Goal: Task Accomplishment & Management: Complete application form

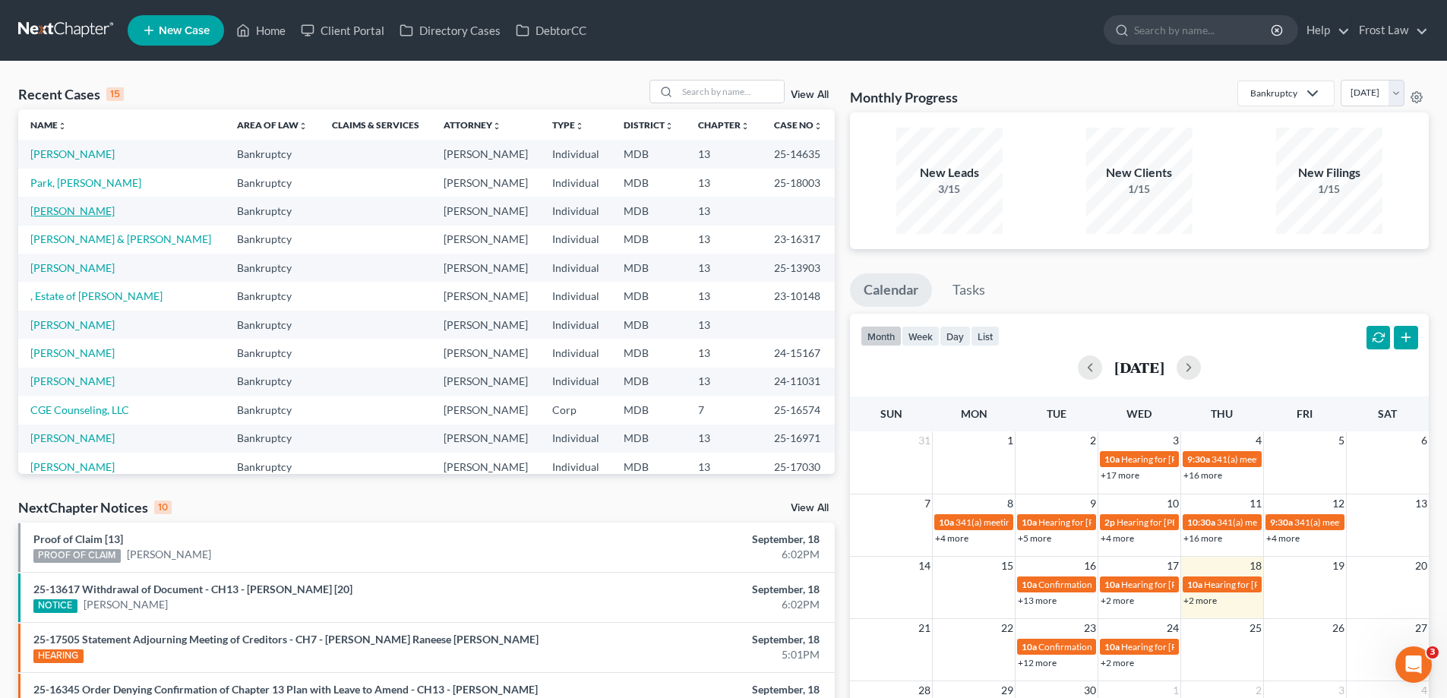
click at [64, 205] on link "[PERSON_NAME]" at bounding box center [72, 210] width 84 height 13
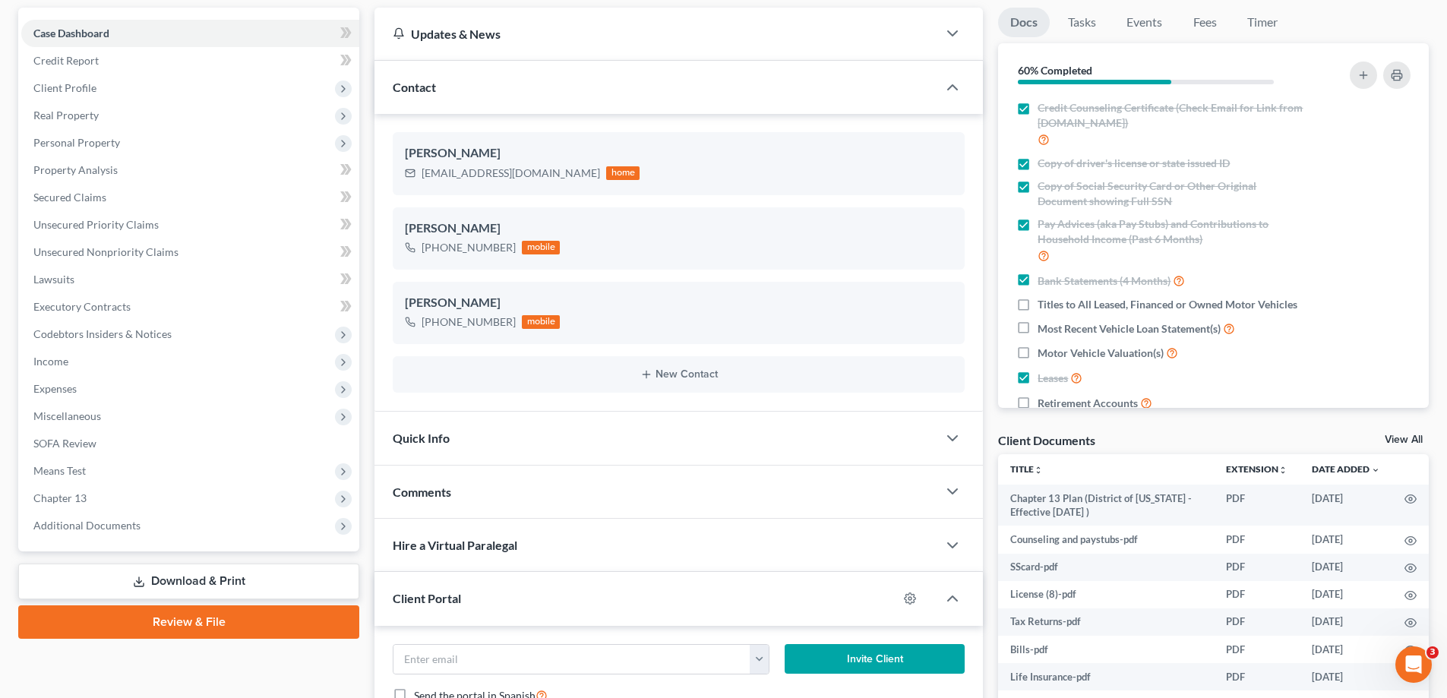
scroll to position [380, 0]
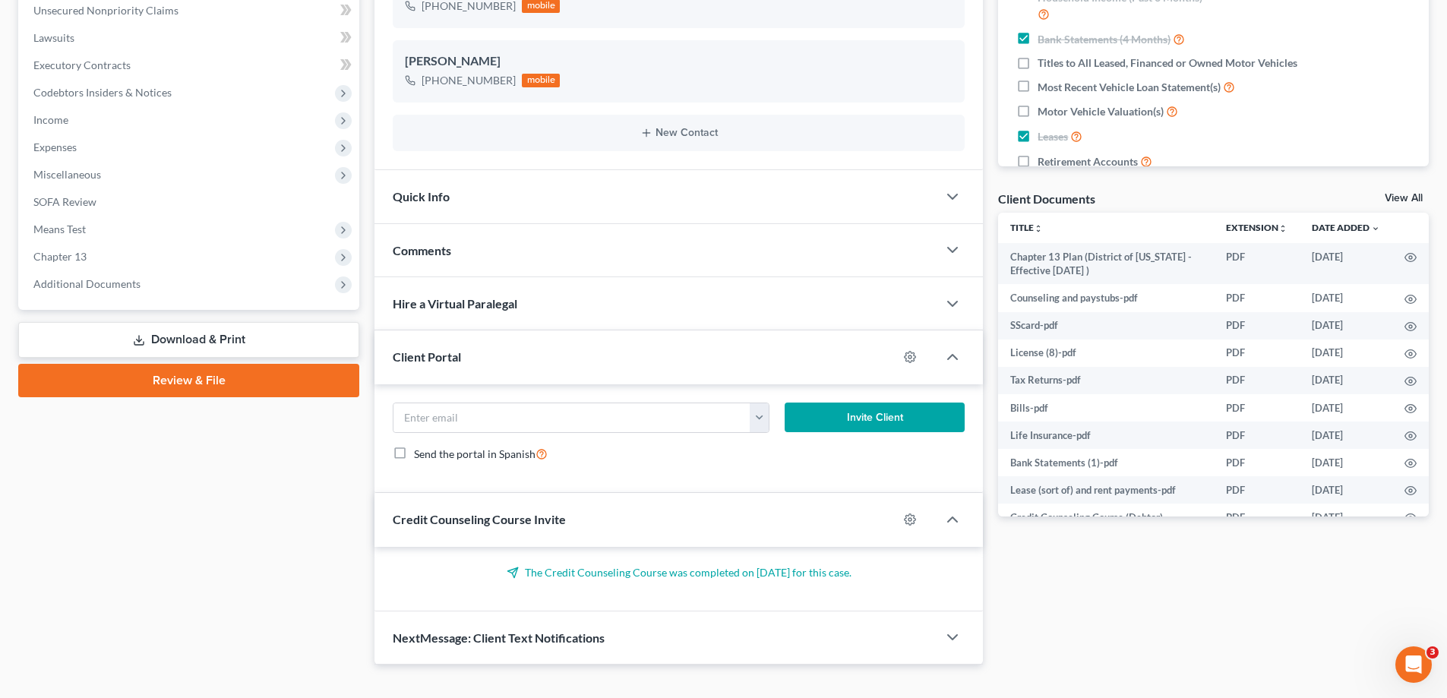
click at [236, 384] on link "Review & File" at bounding box center [188, 380] width 341 height 33
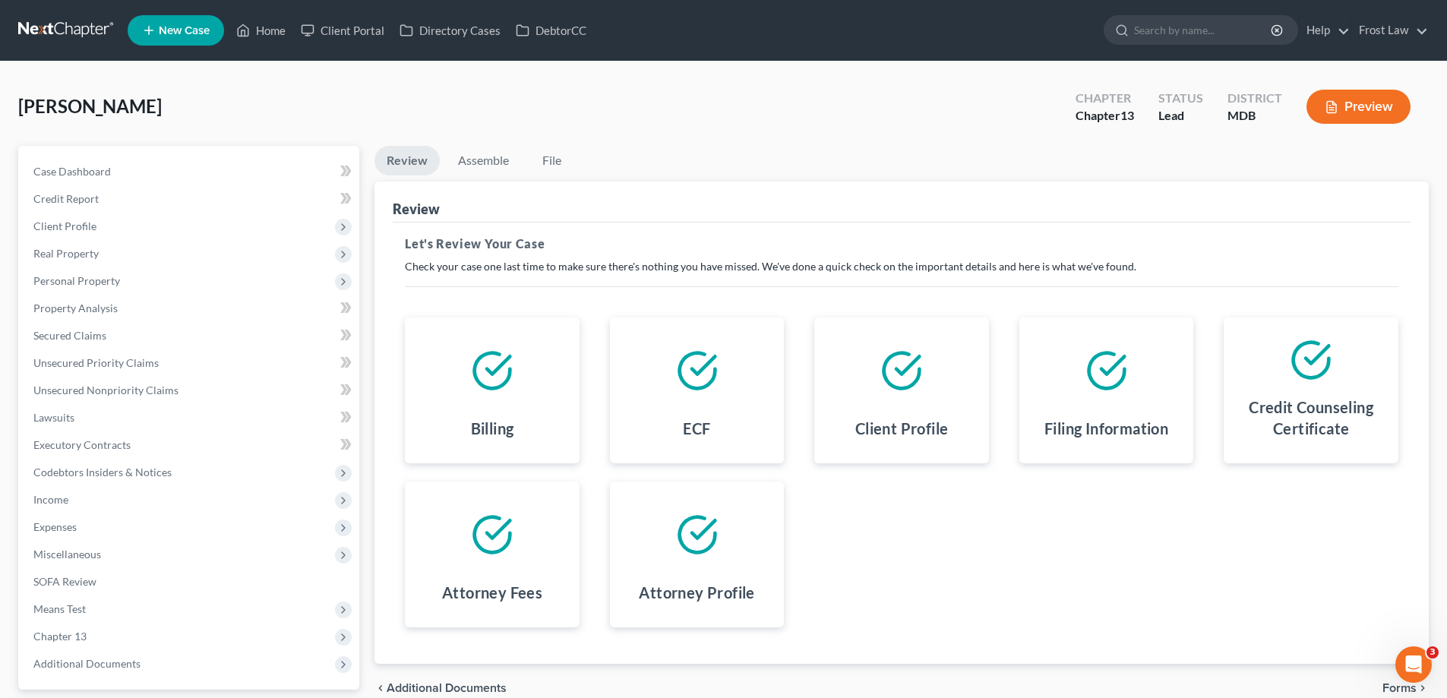
scroll to position [137, 0]
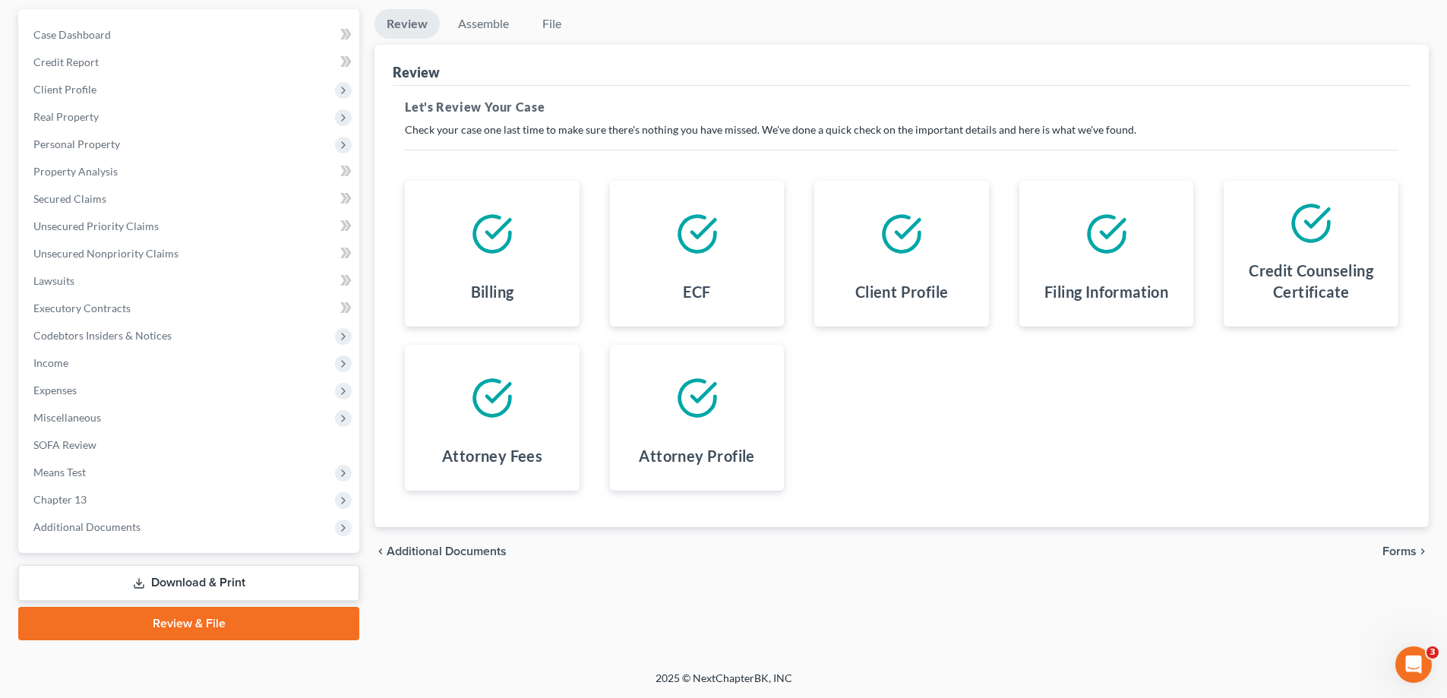
click at [1396, 547] on span "Forms" at bounding box center [1399, 551] width 34 height 12
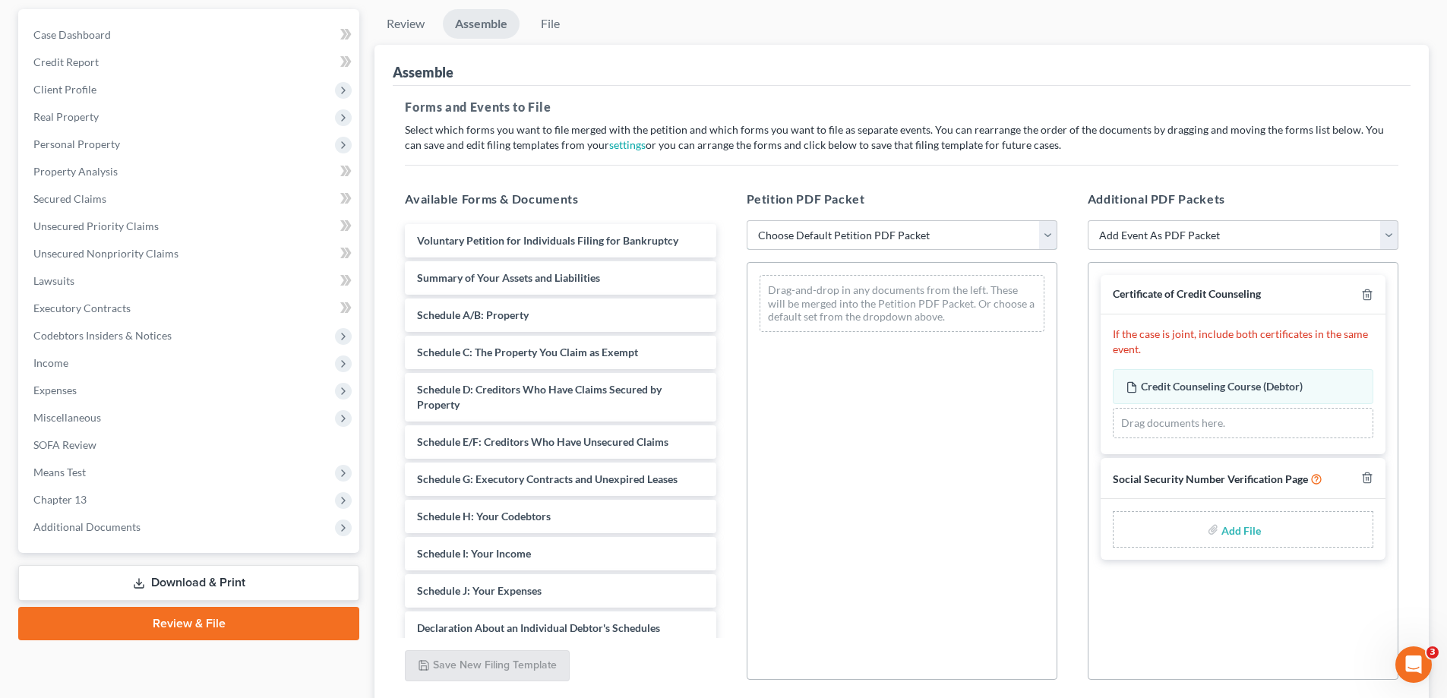
click at [900, 248] on select "Choose Default Petition PDF Packet Emergency Filing (Voluntary Petition and Cre…" at bounding box center [902, 235] width 311 height 30
select select "1"
click at [747, 220] on select "Choose Default Petition PDF Packet Emergency Filing (Voluntary Petition and Cre…" at bounding box center [902, 235] width 311 height 30
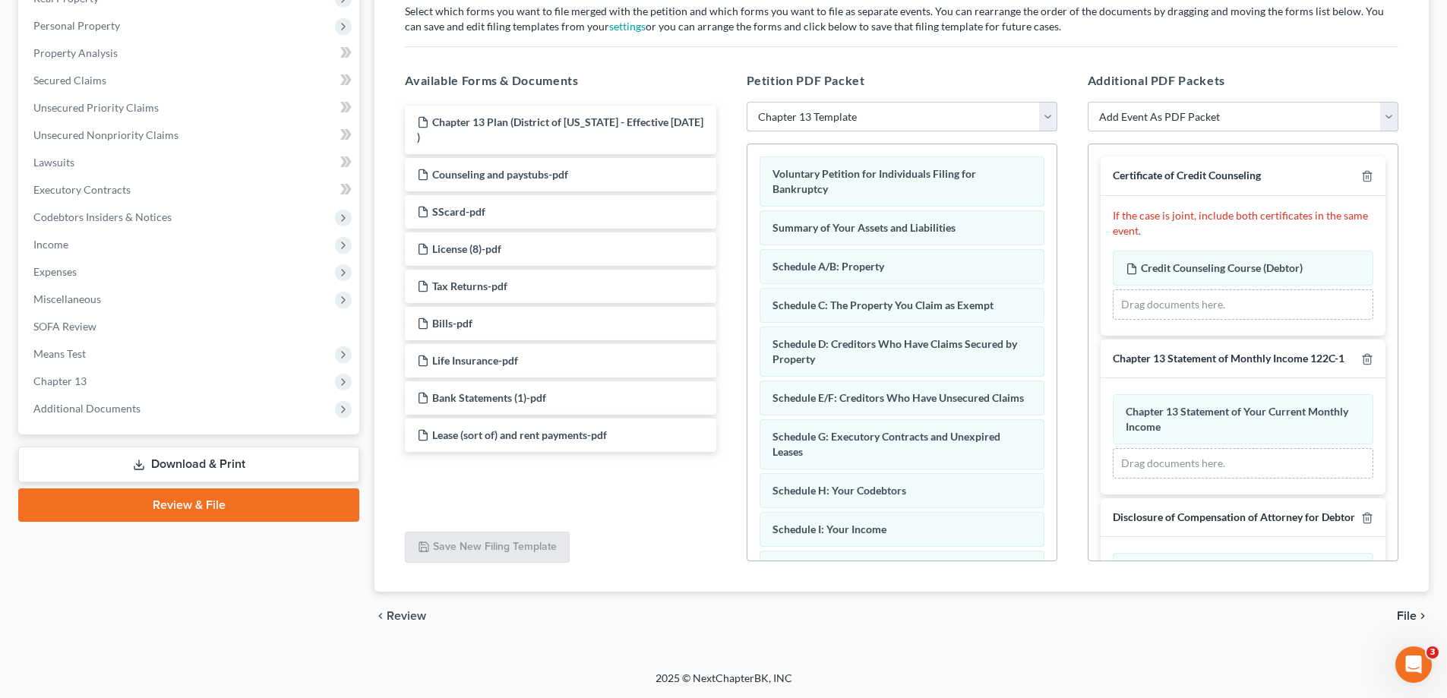
scroll to position [223, 0]
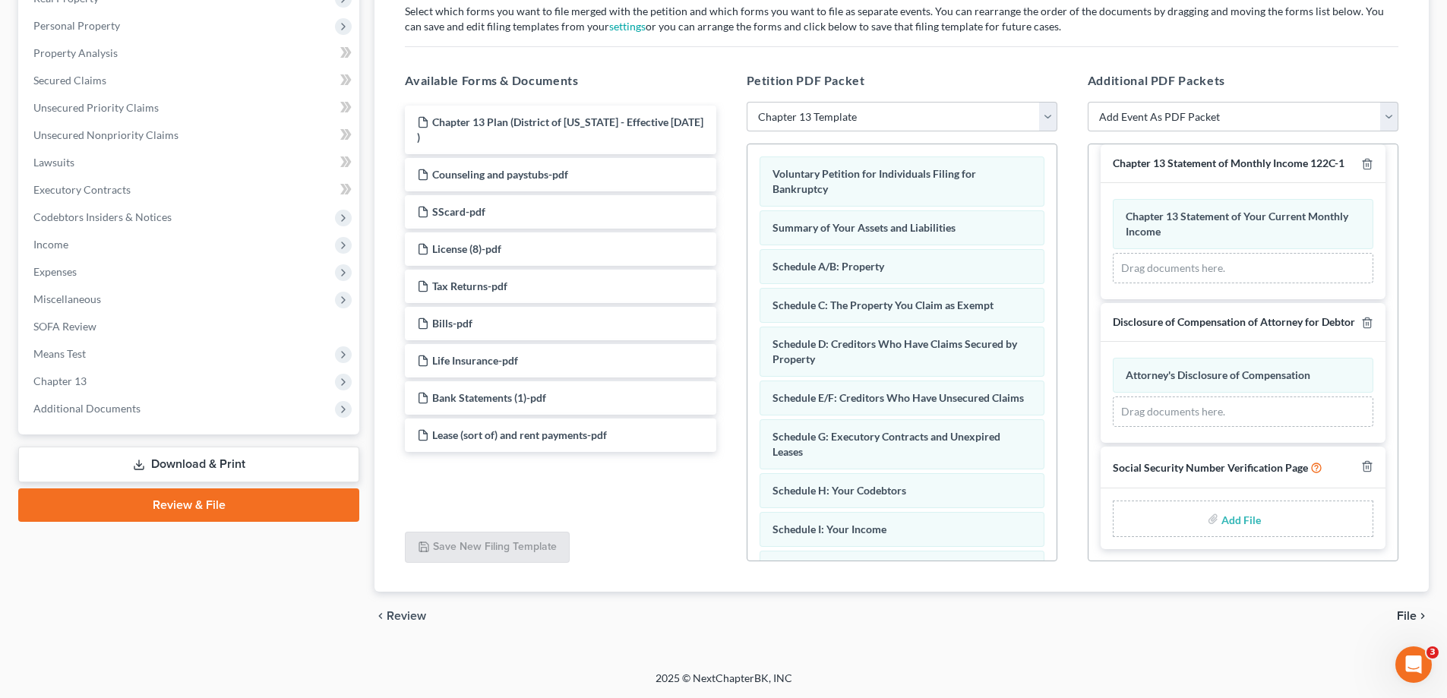
click at [1230, 519] on input "file" at bounding box center [1239, 518] width 36 height 27
type input "C:\fakepath\[PERSON_NAME].pdf"
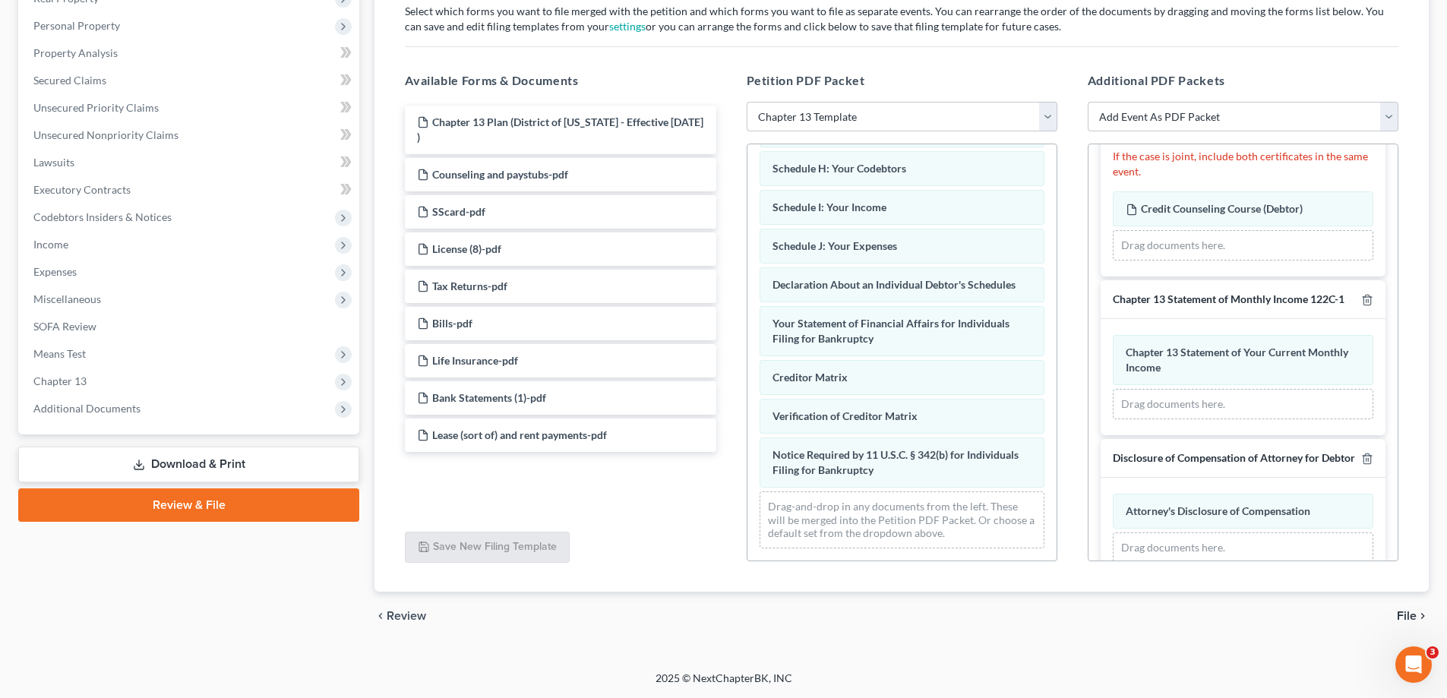
scroll to position [202, 0]
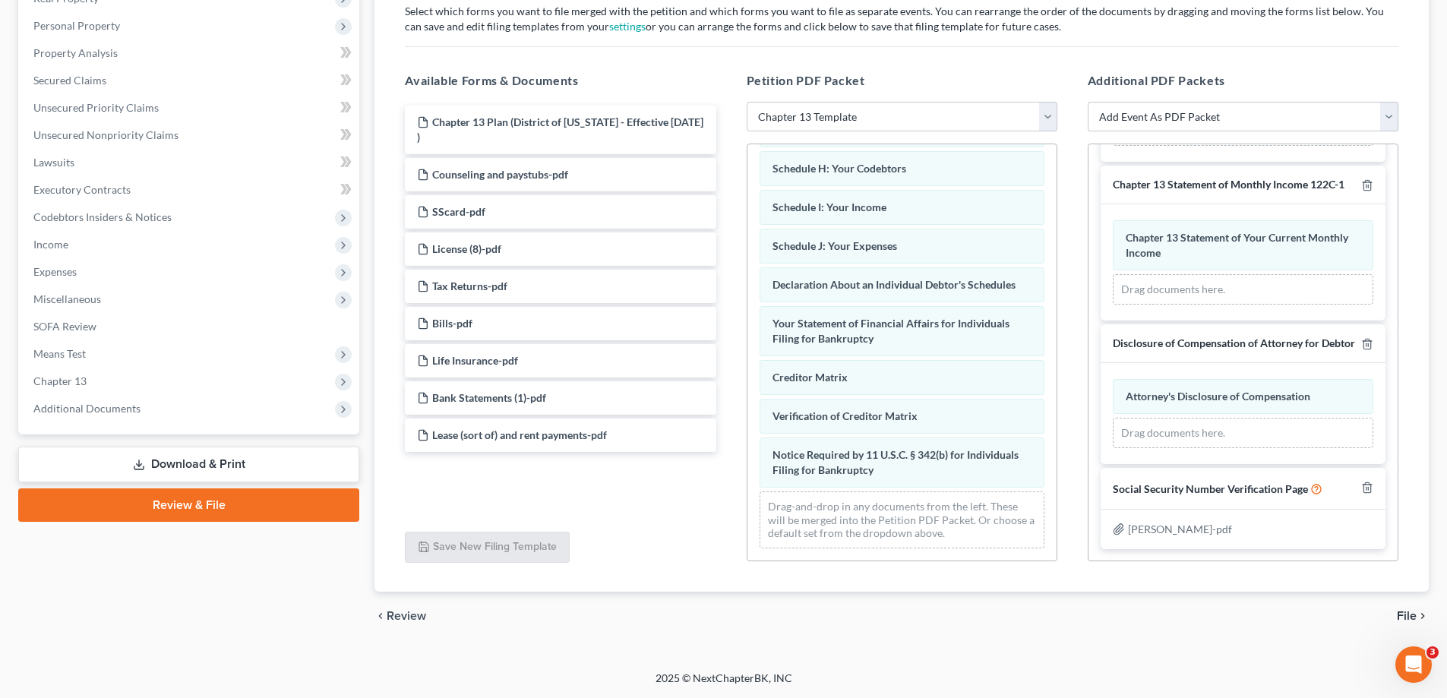
click at [1412, 618] on span "File" at bounding box center [1407, 616] width 20 height 12
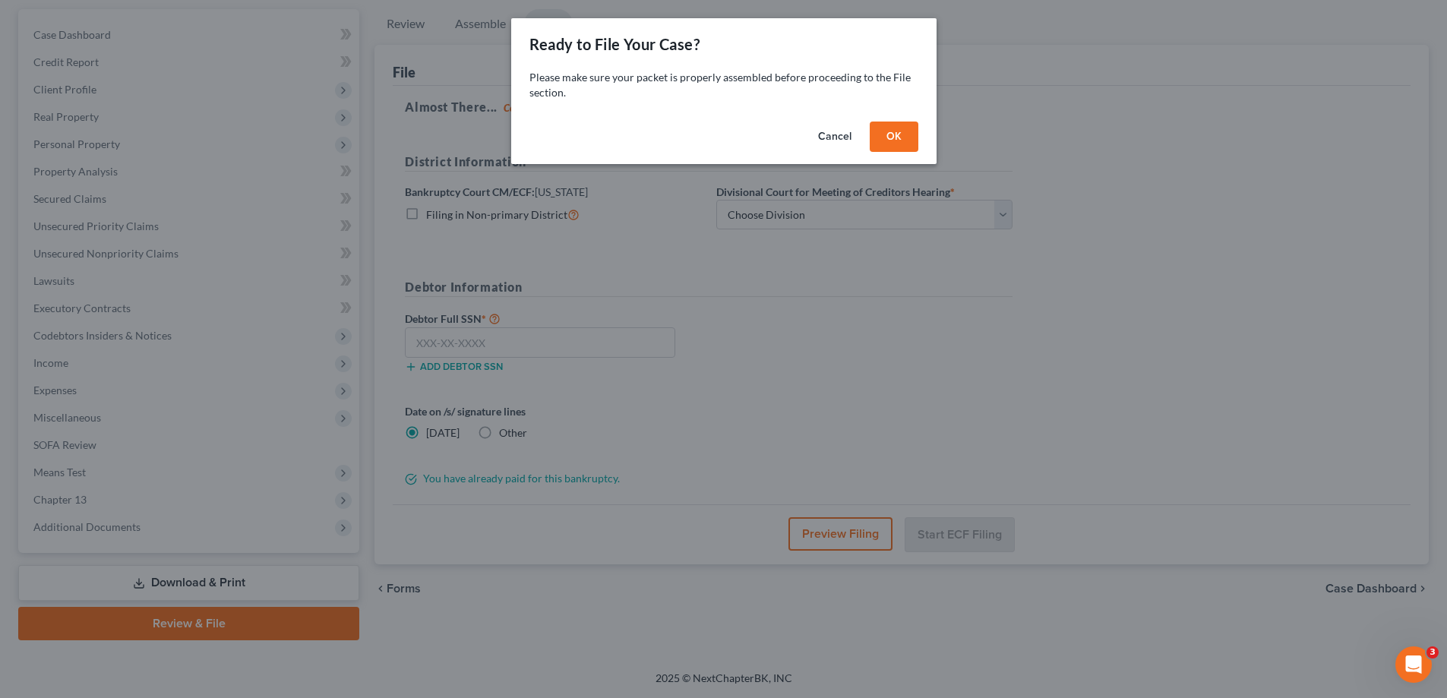
scroll to position [137, 0]
click at [921, 141] on button "OK" at bounding box center [899, 137] width 49 height 30
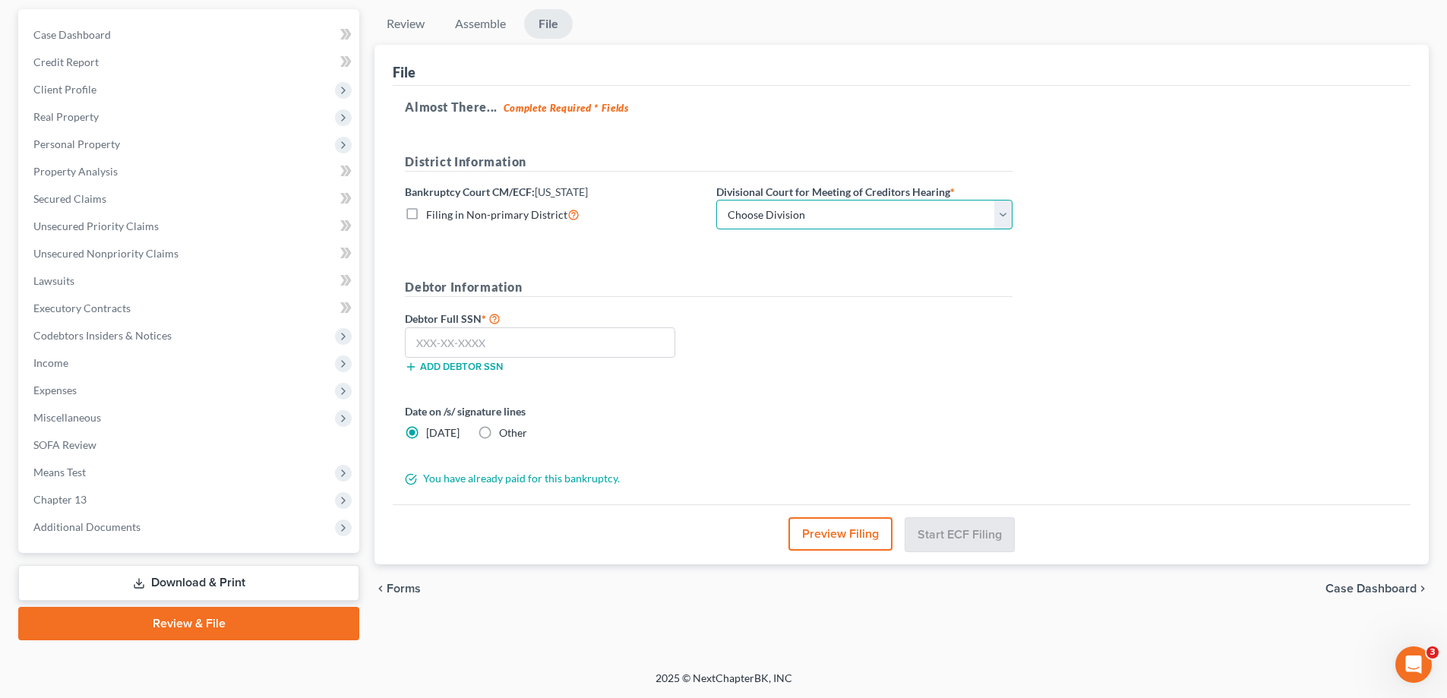
click at [820, 214] on select "Choose Division Baltimore Greenbelt" at bounding box center [864, 215] width 296 height 30
select select "0"
click at [716, 200] on select "Choose Division Baltimore Greenbelt" at bounding box center [864, 215] width 296 height 30
click at [524, 337] on input "text" at bounding box center [540, 342] width 270 height 30
paste input "149-76-8224"
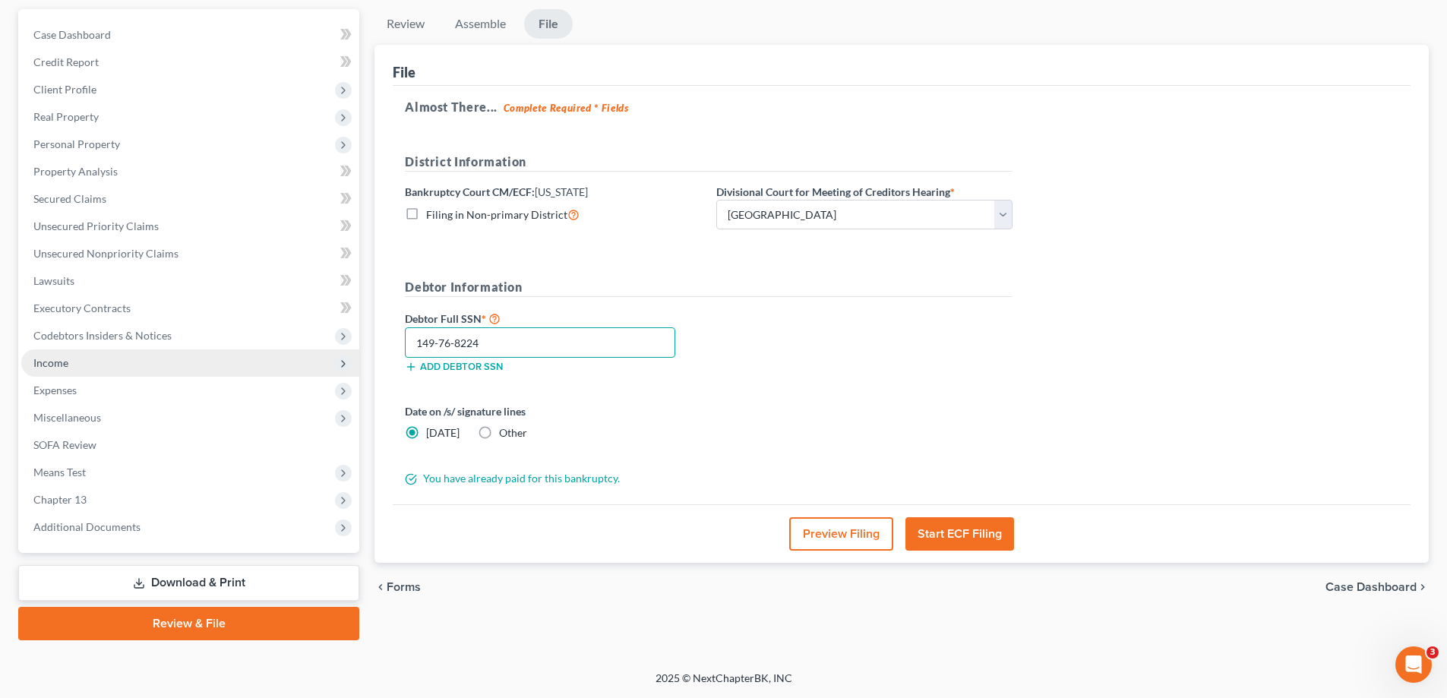
drag, startPoint x: 461, startPoint y: 347, endPoint x: 352, endPoint y: 371, distance: 111.9
click at [357, 362] on div "Petition Navigation Case Dashboard Payments Invoices Payments Payments Credit R…" at bounding box center [724, 324] width 1426 height 631
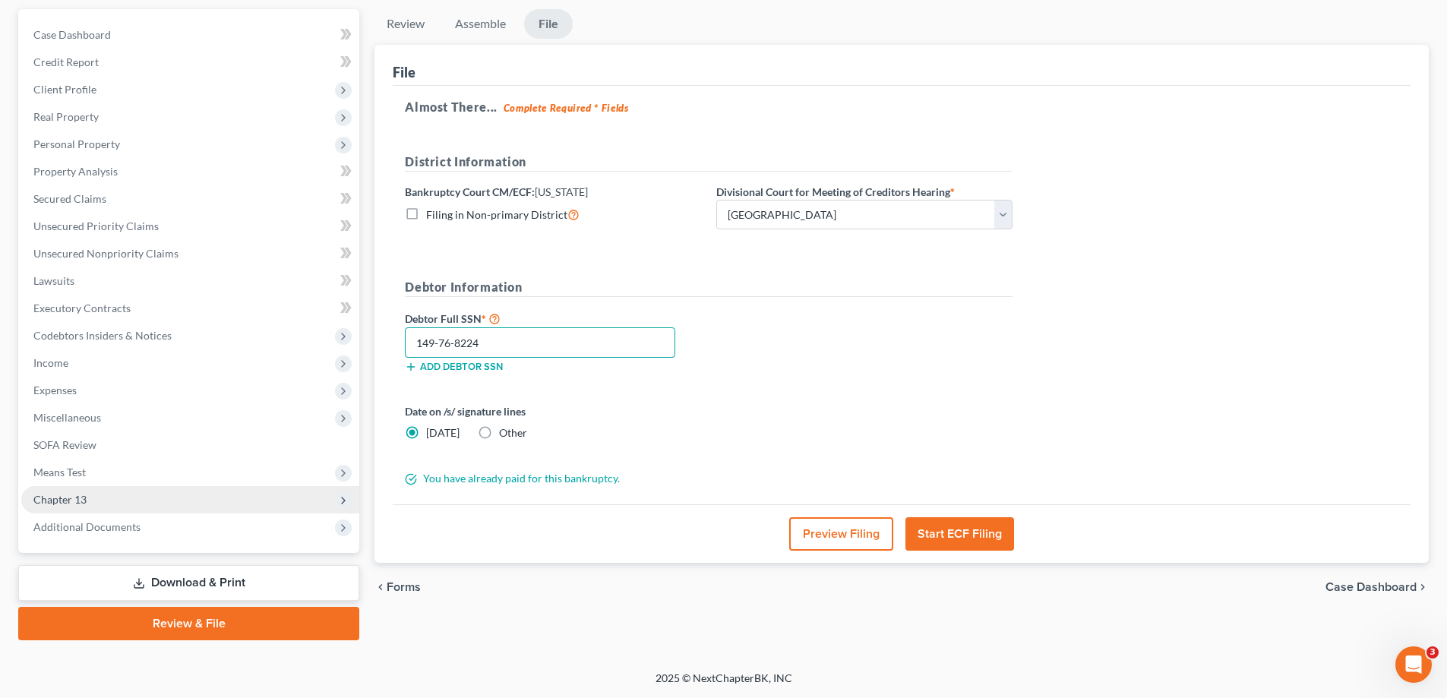
type input "149-76-8224"
click at [206, 509] on span "Chapter 13" at bounding box center [190, 499] width 338 height 27
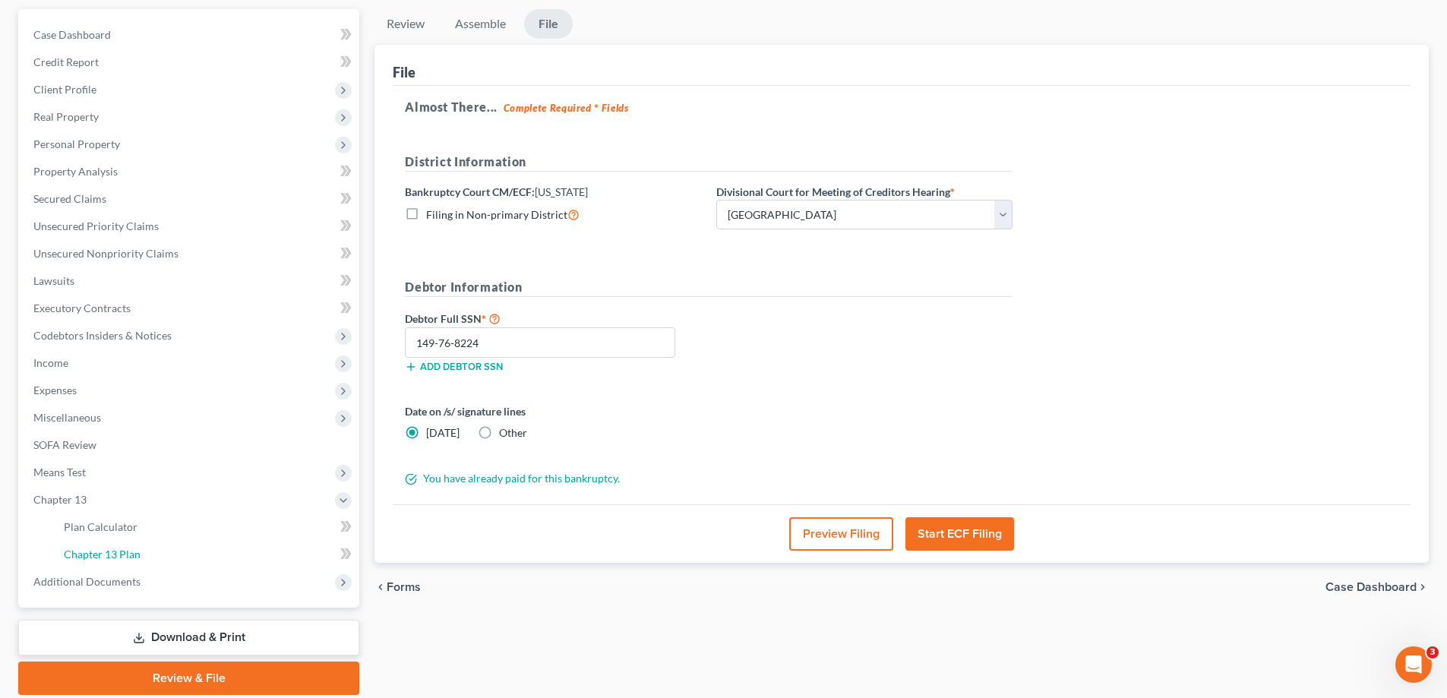
drag, startPoint x: 210, startPoint y: 551, endPoint x: 561, endPoint y: 518, distance: 351.8
click at [210, 552] on link "Chapter 13 Plan" at bounding box center [206, 554] width 308 height 27
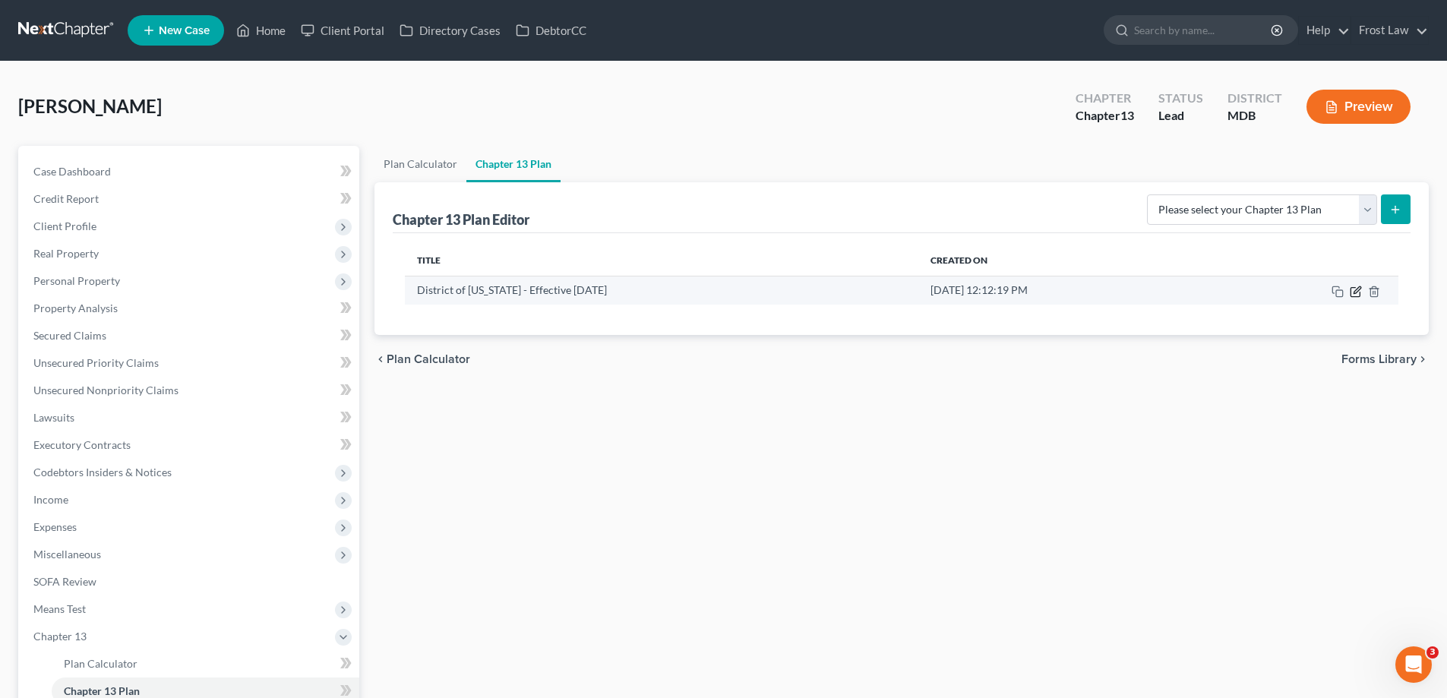
click at [1354, 294] on icon "button" at bounding box center [1356, 292] width 12 height 12
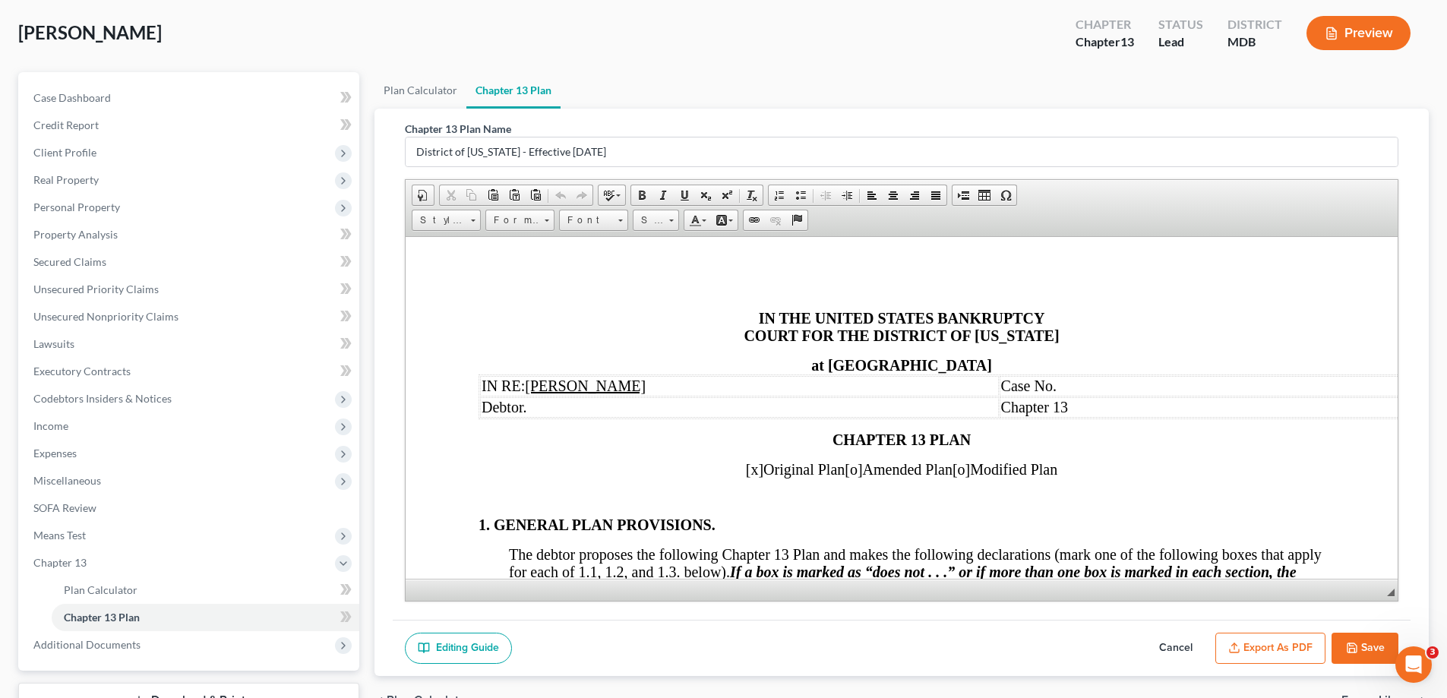
scroll to position [191, 0]
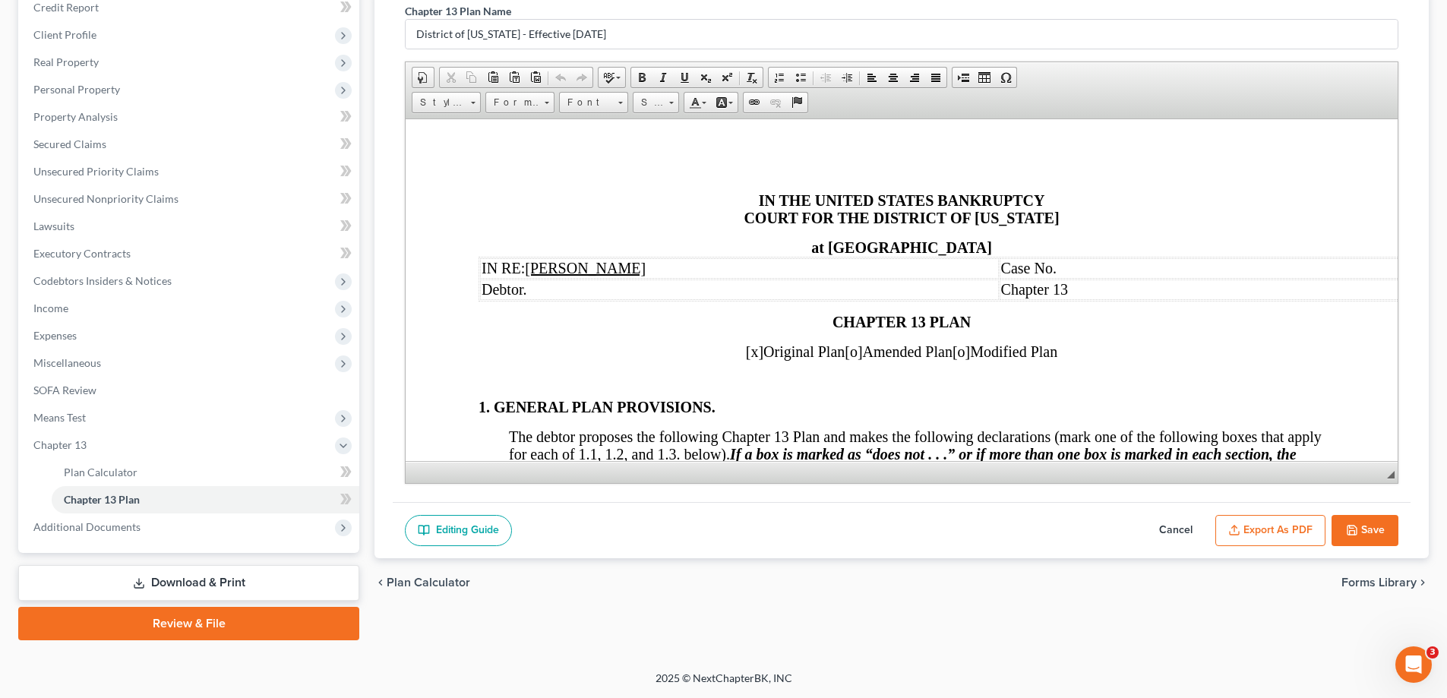
click at [1293, 534] on button "Export as PDF" at bounding box center [1270, 531] width 110 height 32
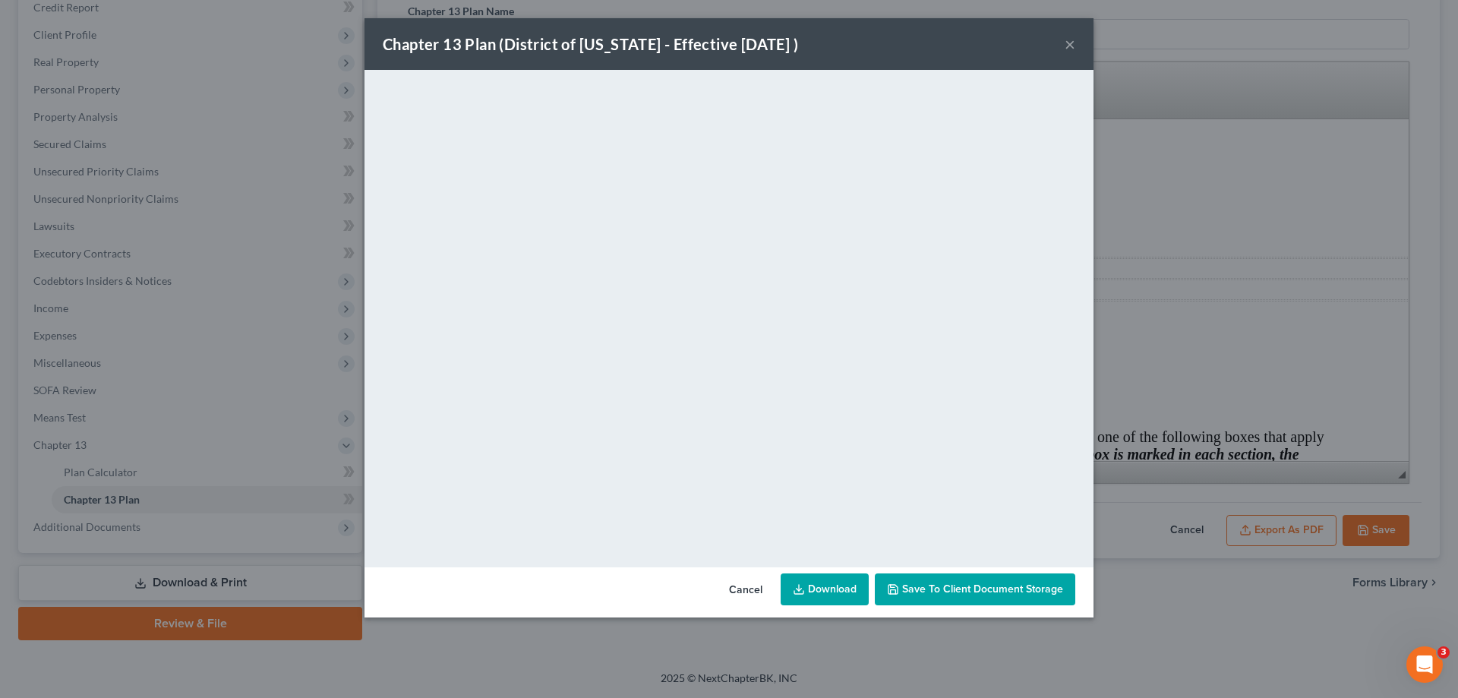
click at [1072, 45] on button "×" at bounding box center [1070, 44] width 11 height 18
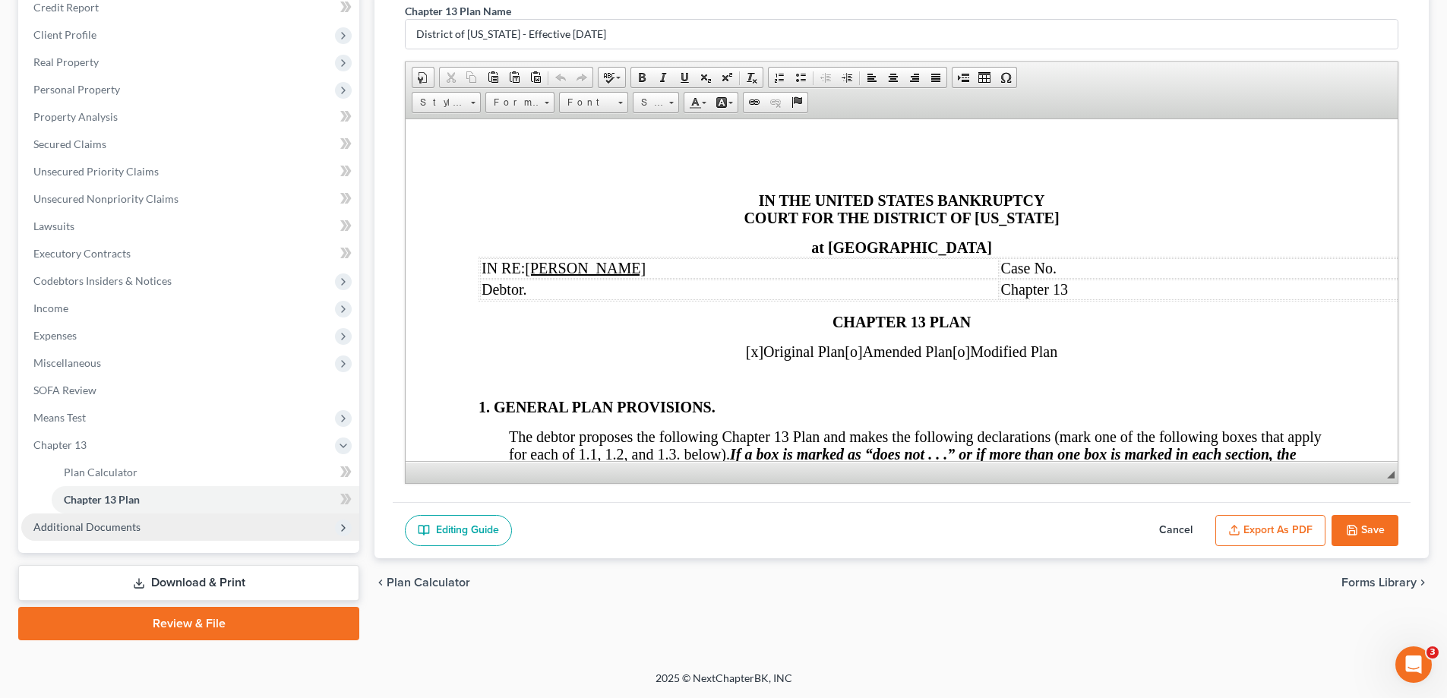
click at [194, 524] on span "Additional Documents" at bounding box center [190, 526] width 338 height 27
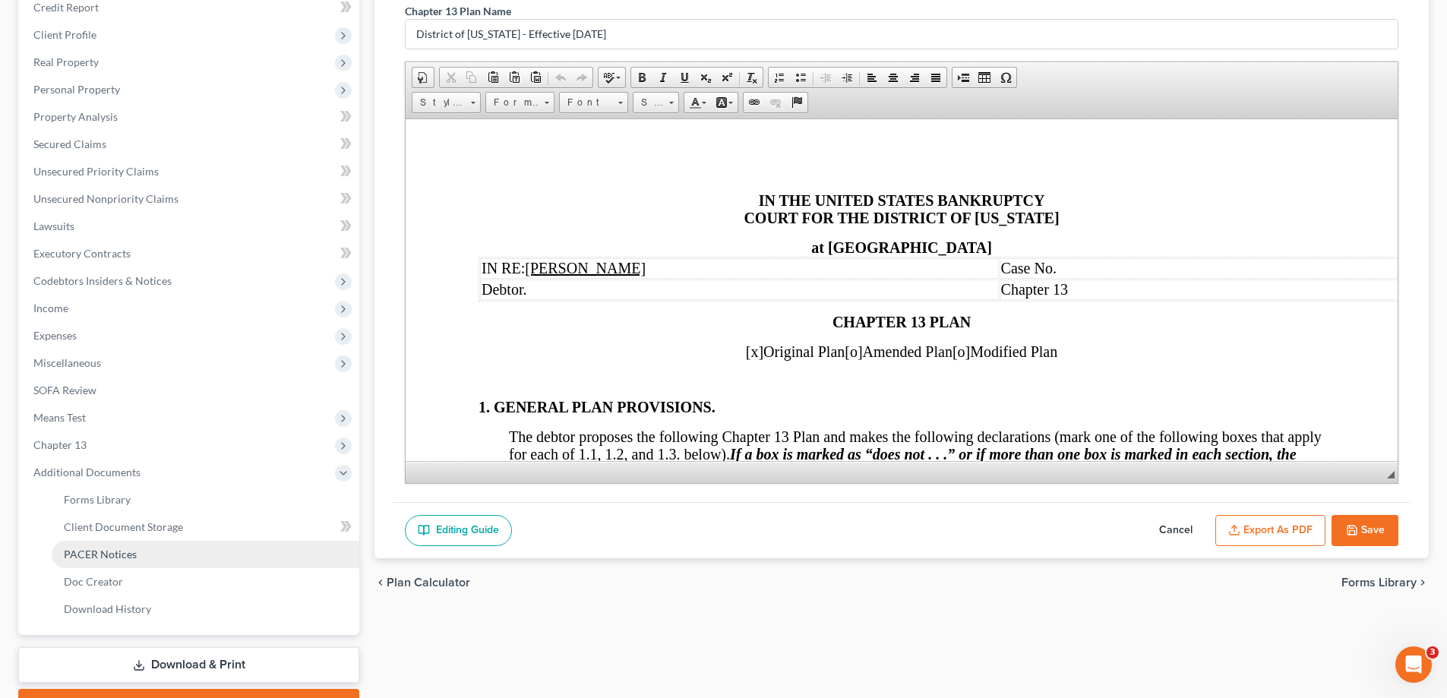
click at [178, 558] on link "PACER Notices" at bounding box center [206, 554] width 308 height 27
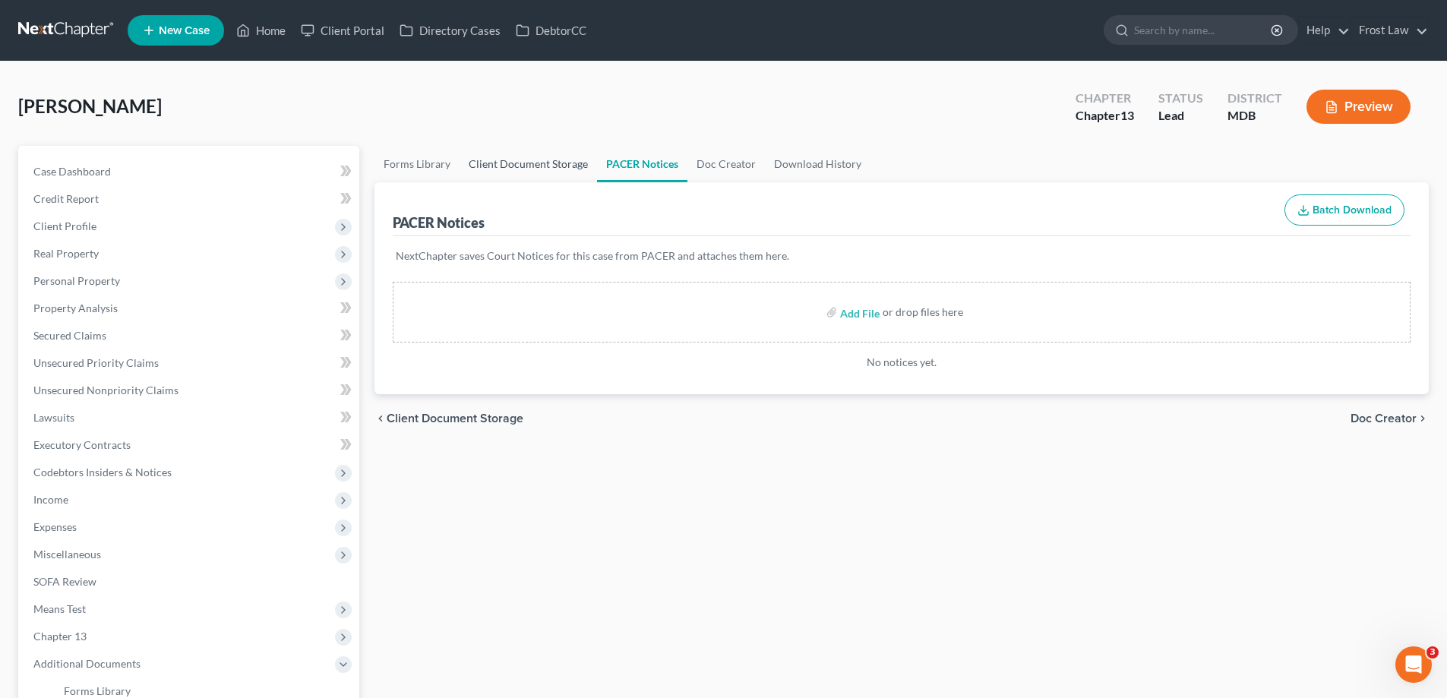
click at [521, 151] on link "Client Document Storage" at bounding box center [528, 164] width 137 height 36
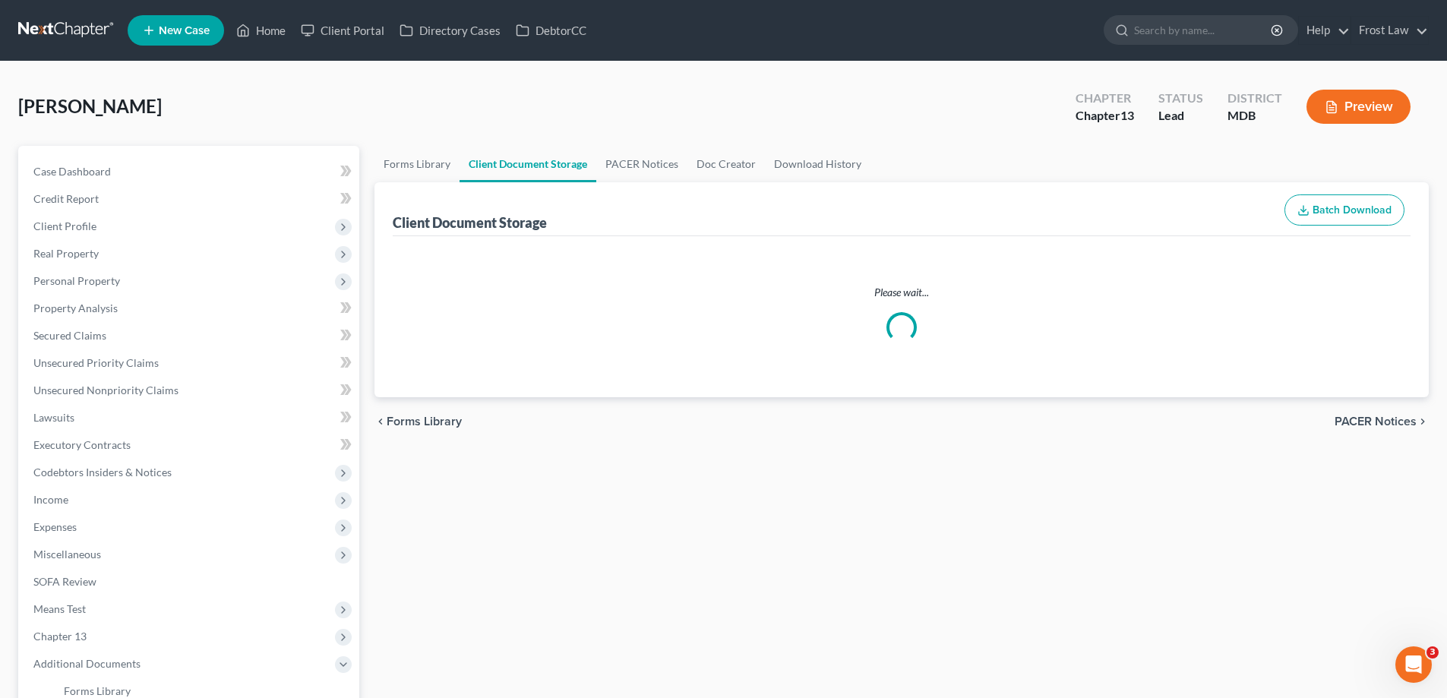
select select "14"
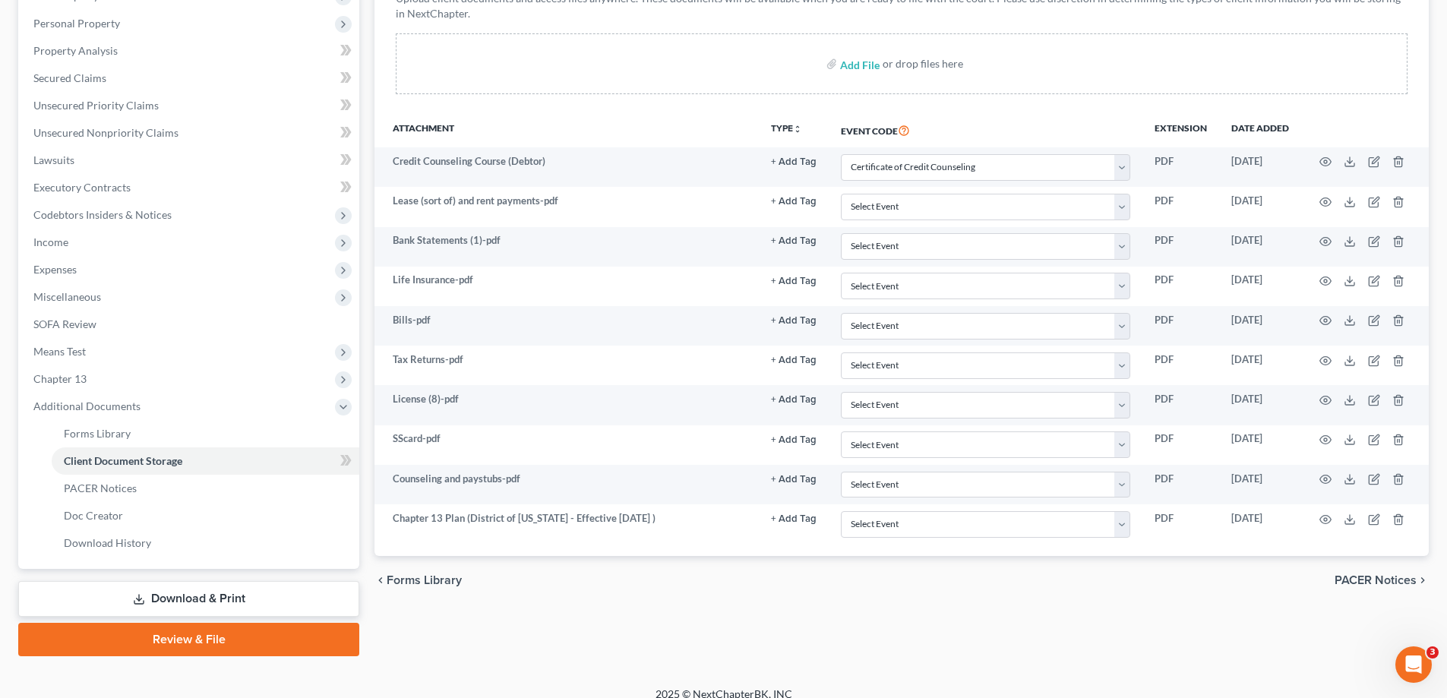
scroll to position [273, 0]
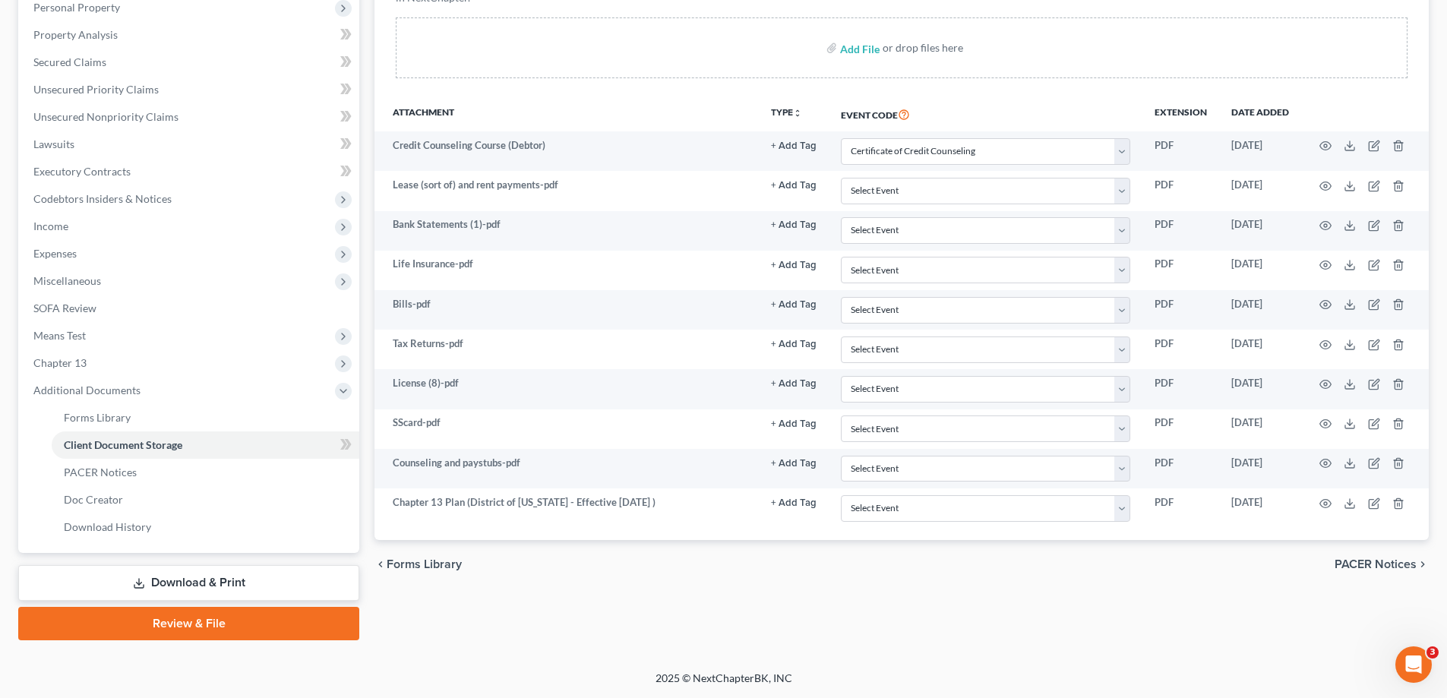
click at [266, 576] on link "Download & Print" at bounding box center [188, 583] width 341 height 36
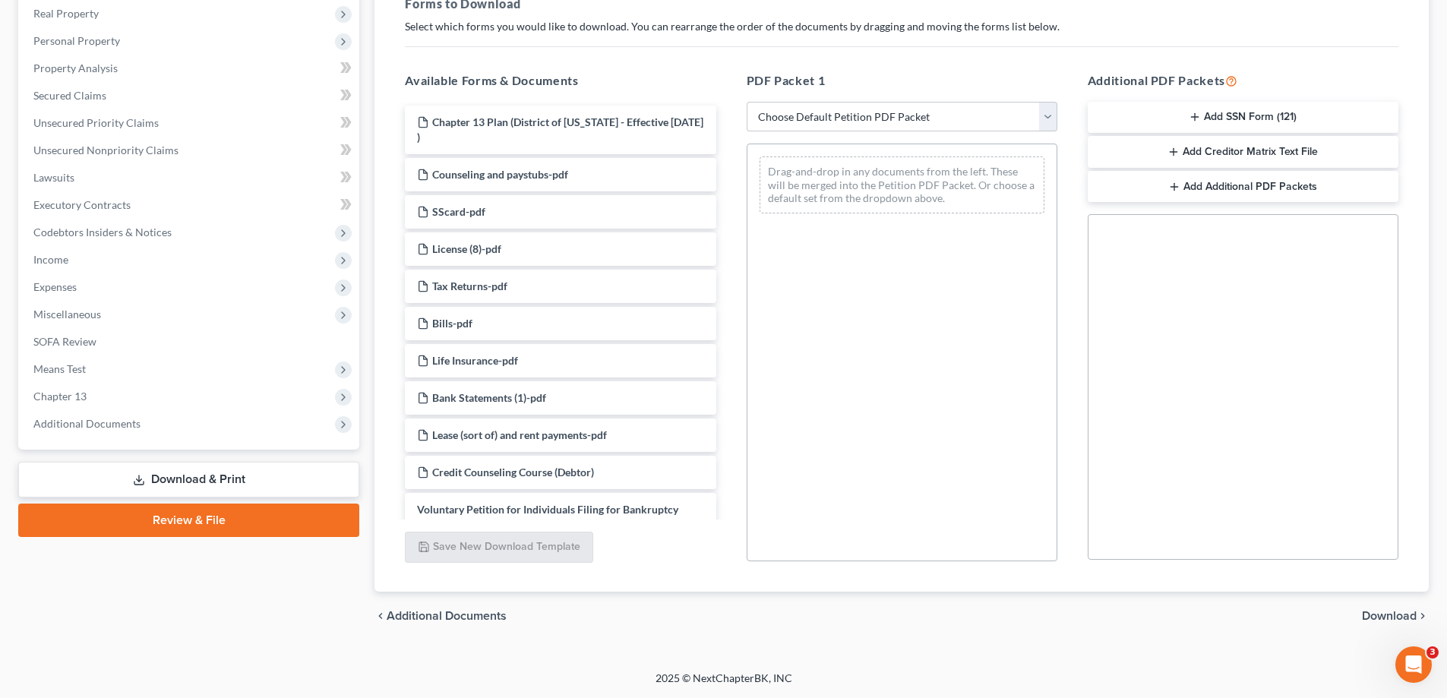
click at [172, 522] on link "Review & File" at bounding box center [188, 520] width 341 height 33
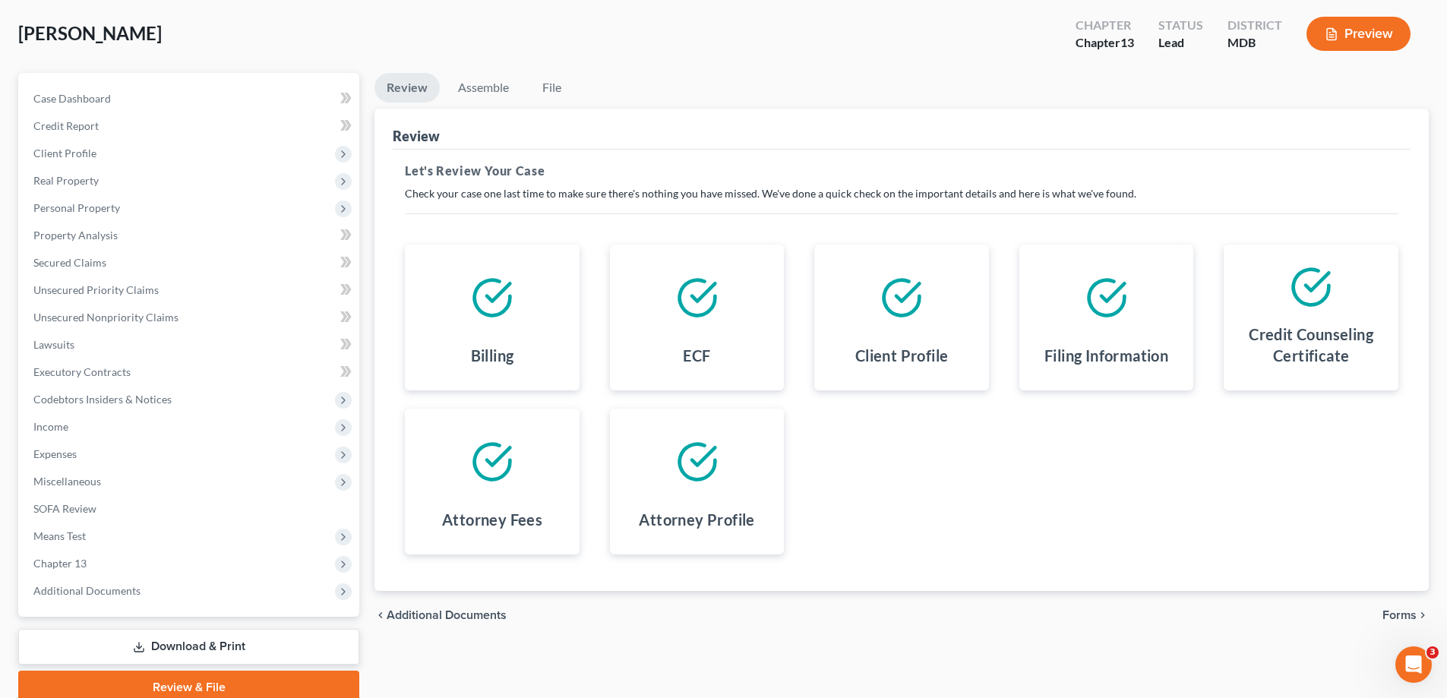
scroll to position [137, 0]
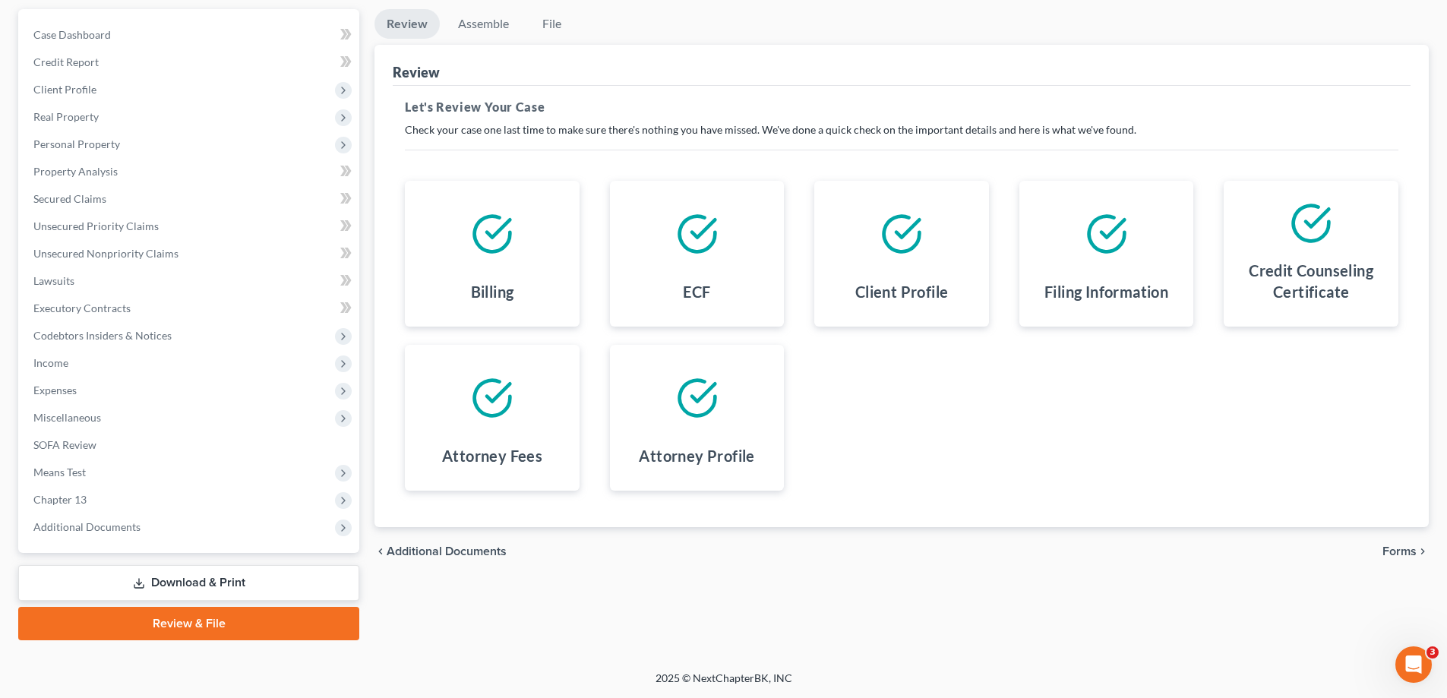
click at [1399, 542] on div "chevron_left Additional Documents Forms chevron_right" at bounding box center [901, 551] width 1054 height 49
click at [1387, 548] on span "Forms" at bounding box center [1399, 551] width 34 height 12
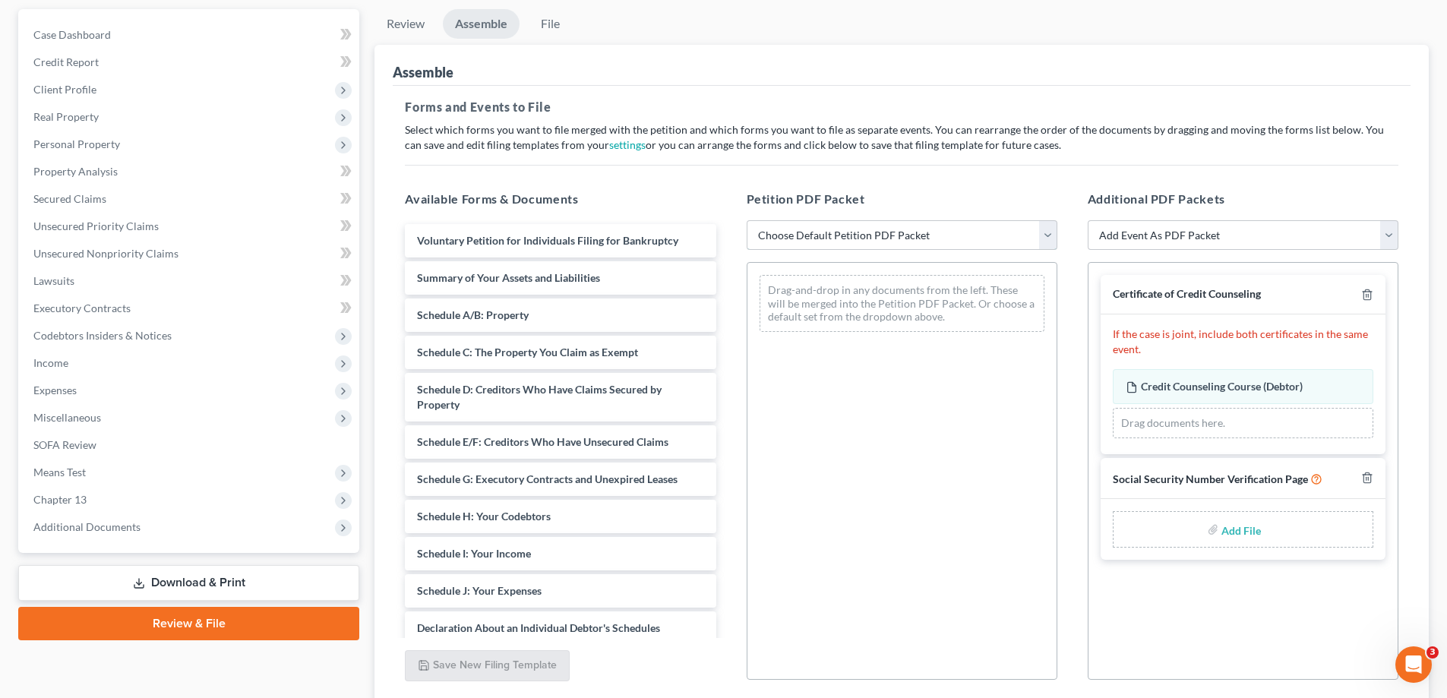
click at [867, 237] on select "Choose Default Petition PDF Packet Emergency Filing (Voluntary Petition and Cre…" at bounding box center [902, 235] width 311 height 30
click at [747, 220] on select "Choose Default Petition PDF Packet Emergency Filing (Voluntary Petition and Cre…" at bounding box center [902, 235] width 311 height 30
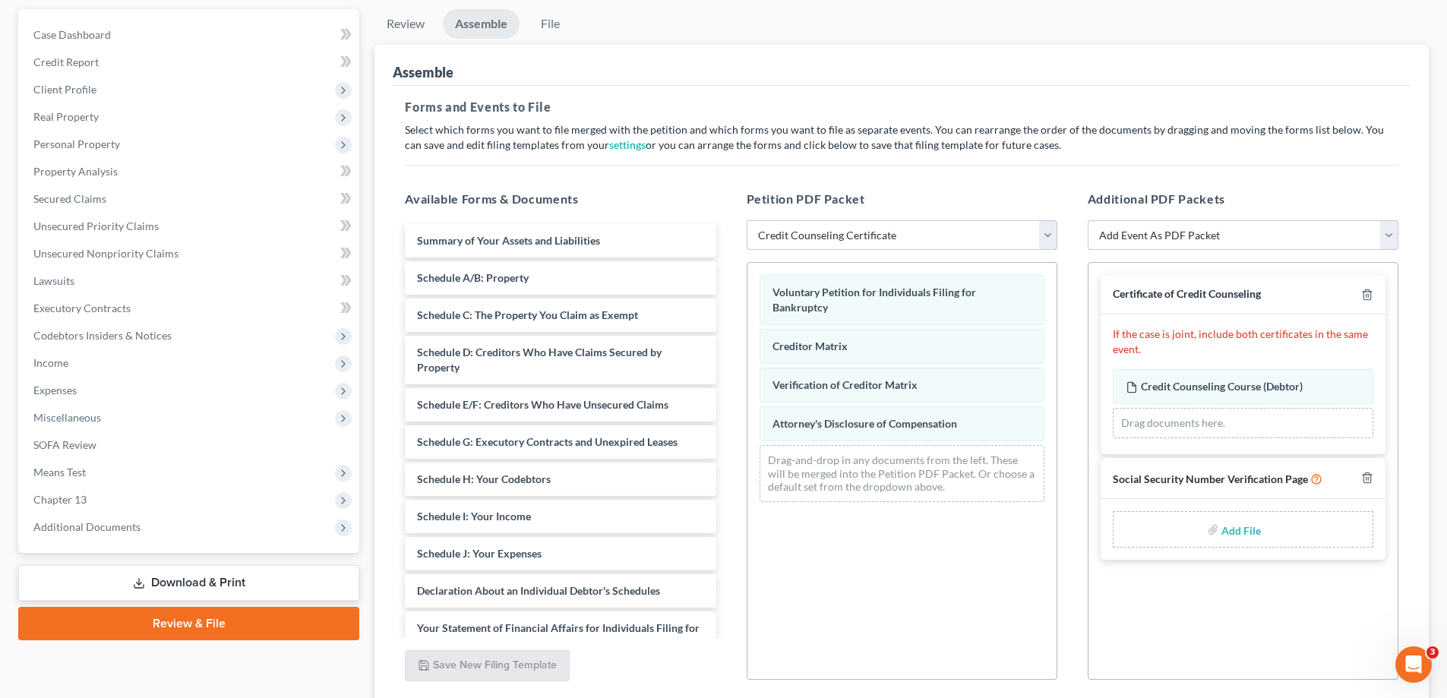
drag, startPoint x: 834, startPoint y: 232, endPoint x: 839, endPoint y: 249, distance: 17.3
click at [834, 232] on select "Choose Default Petition PDF Packet Emergency Filing (Voluntary Petition and Cre…" at bounding box center [902, 235] width 311 height 30
select select "1"
click at [747, 220] on select "Choose Default Petition PDF Packet Emergency Filing (Voluntary Petition and Cre…" at bounding box center [902, 235] width 311 height 30
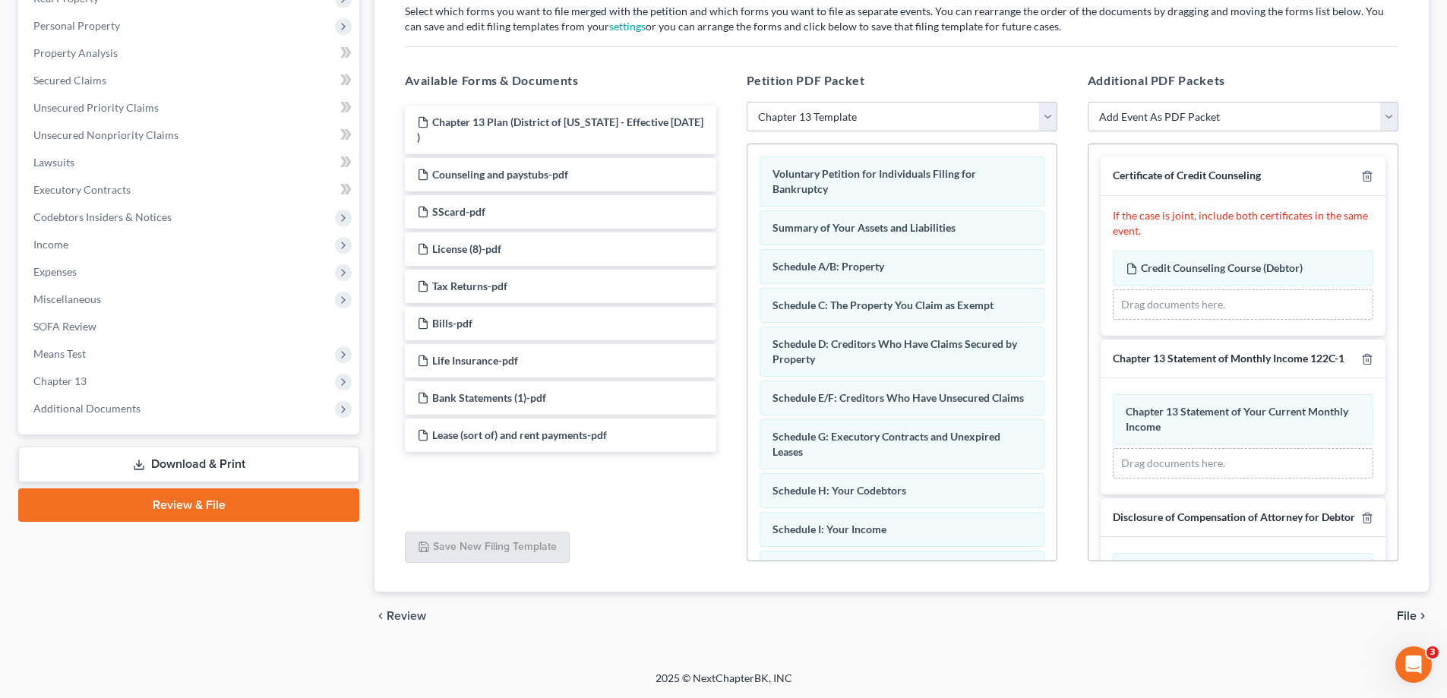
scroll to position [223, 0]
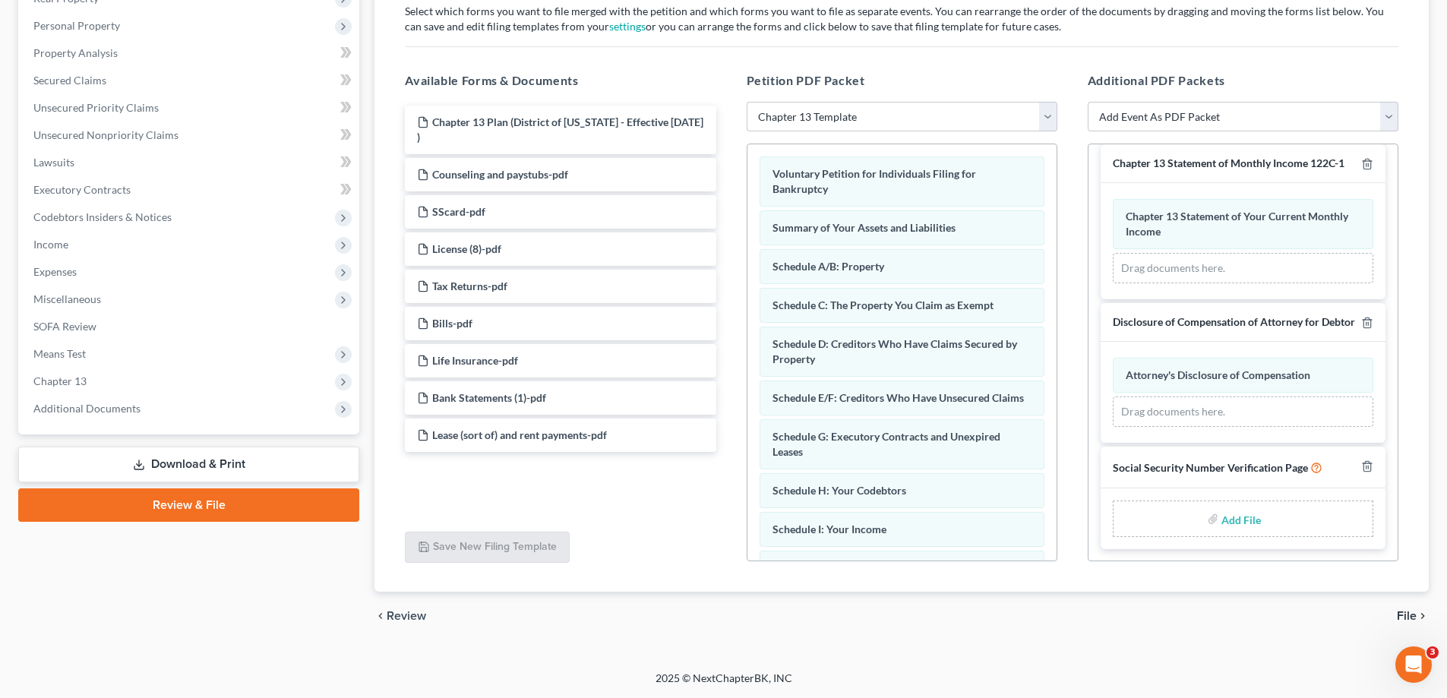
click at [1233, 521] on input "file" at bounding box center [1239, 518] width 36 height 27
type input "C:\fakepath\[PERSON_NAME].pdf"
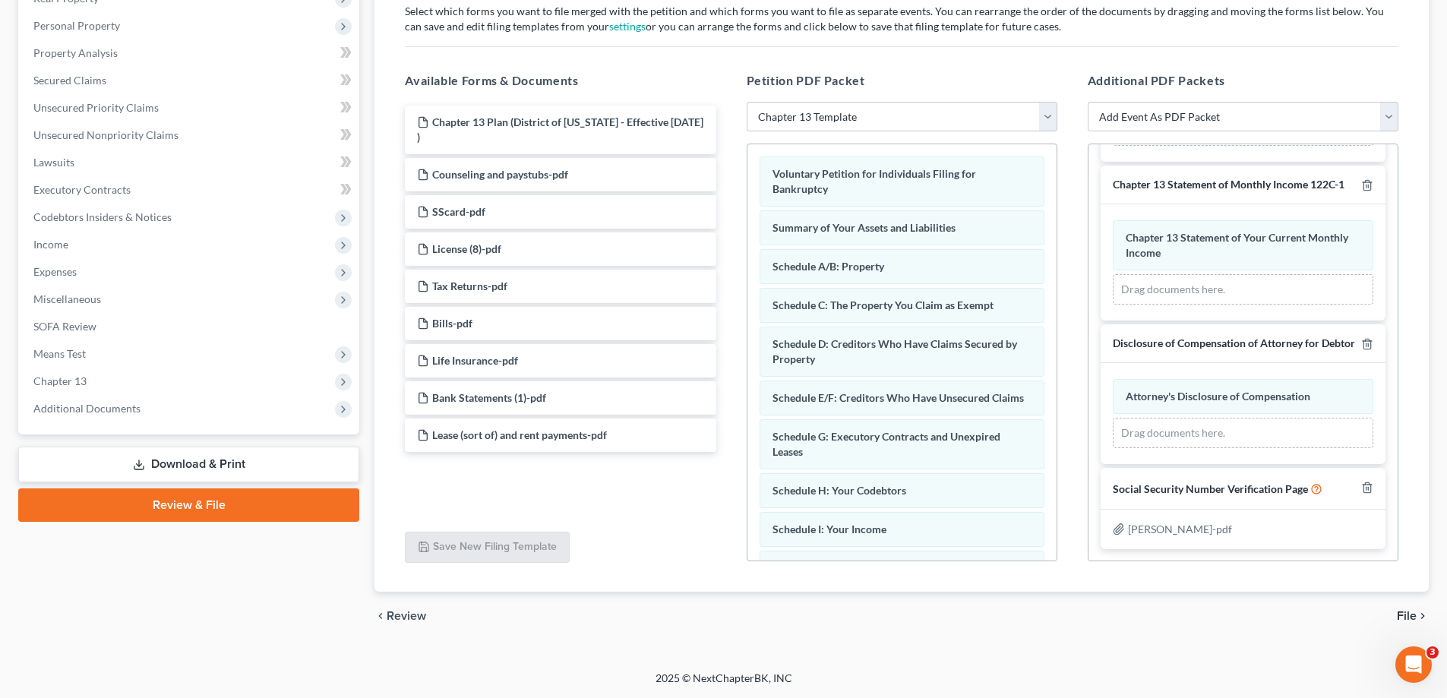
scroll to position [202, 0]
click at [1414, 611] on span "File" at bounding box center [1407, 616] width 20 height 12
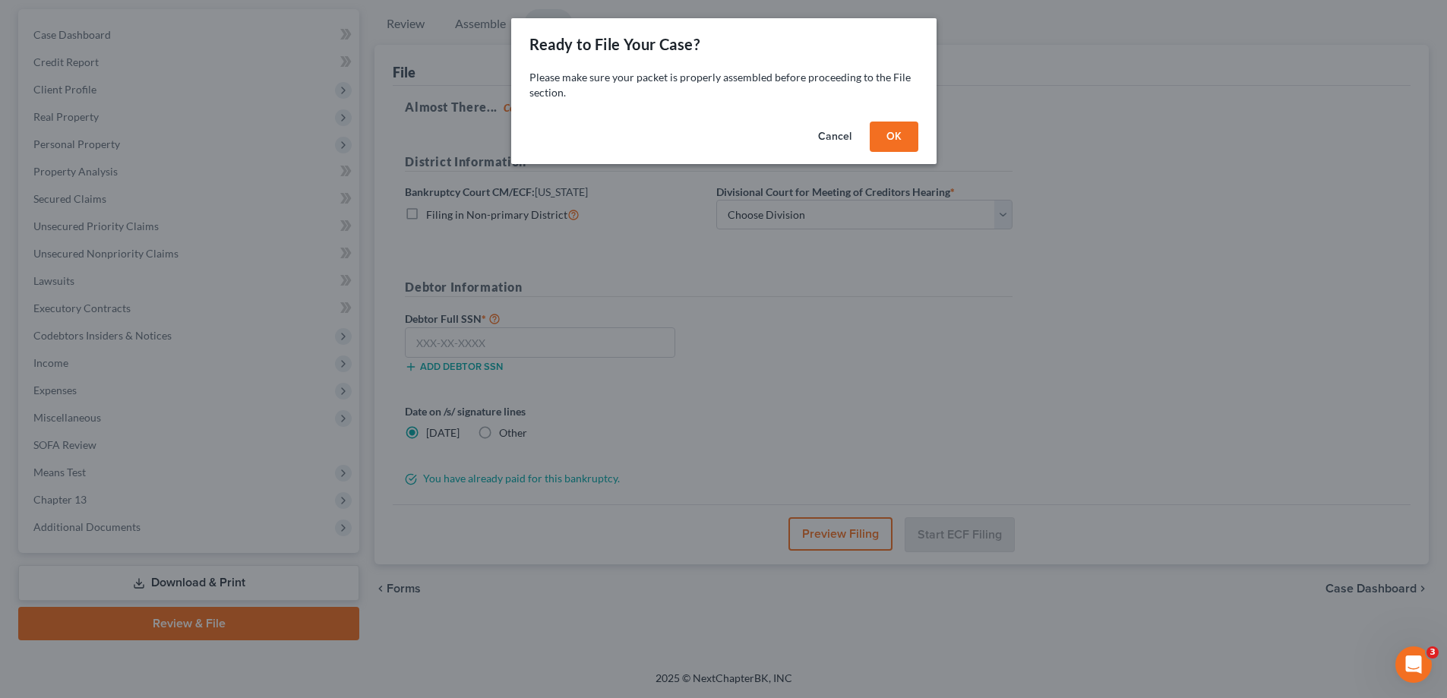
scroll to position [137, 0]
click at [883, 134] on button "OK" at bounding box center [899, 137] width 49 height 30
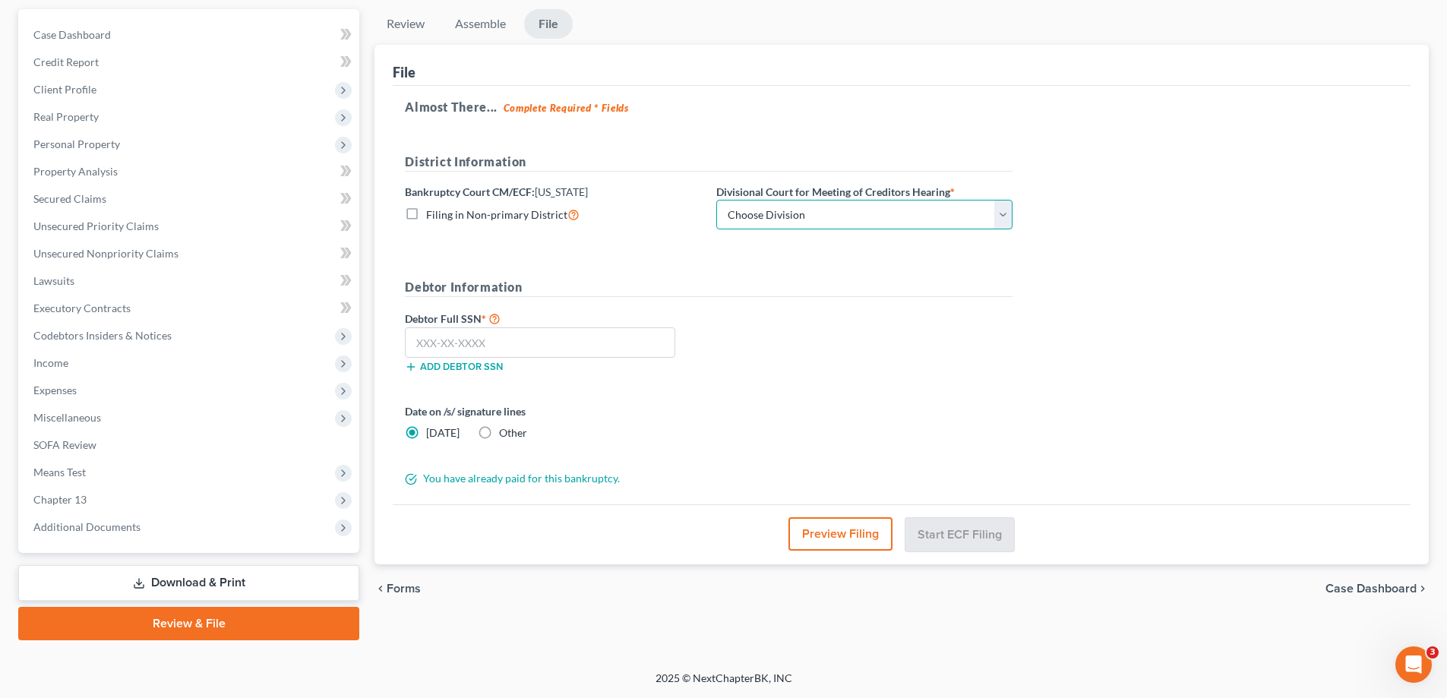
click at [788, 223] on select "Choose Division Baltimore Greenbelt" at bounding box center [864, 215] width 296 height 30
select select "0"
click at [716, 200] on select "Choose Division Baltimore Greenbelt" at bounding box center [864, 215] width 296 height 30
click at [581, 352] on input "text" at bounding box center [540, 342] width 270 height 30
paste input "149-76-8224"
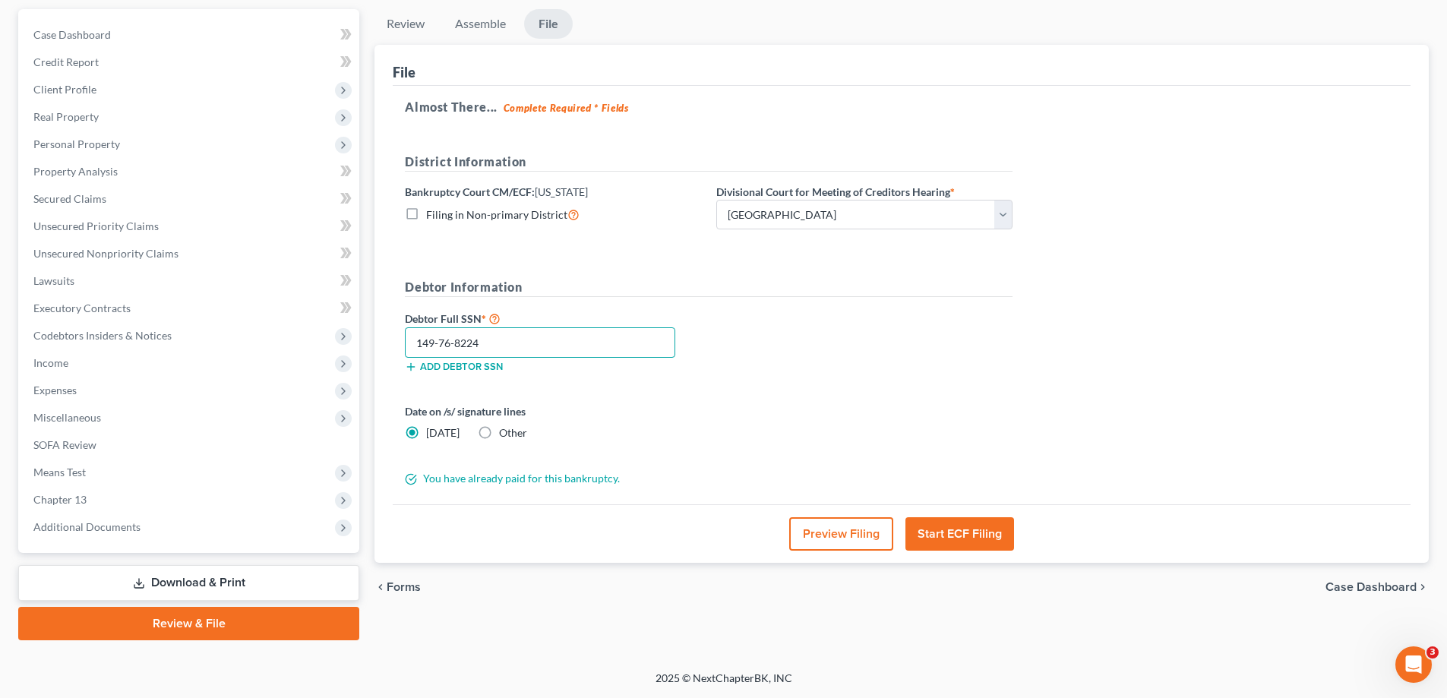
type input "149-76-8224"
click at [972, 542] on button "Start ECF Filing" at bounding box center [959, 533] width 109 height 33
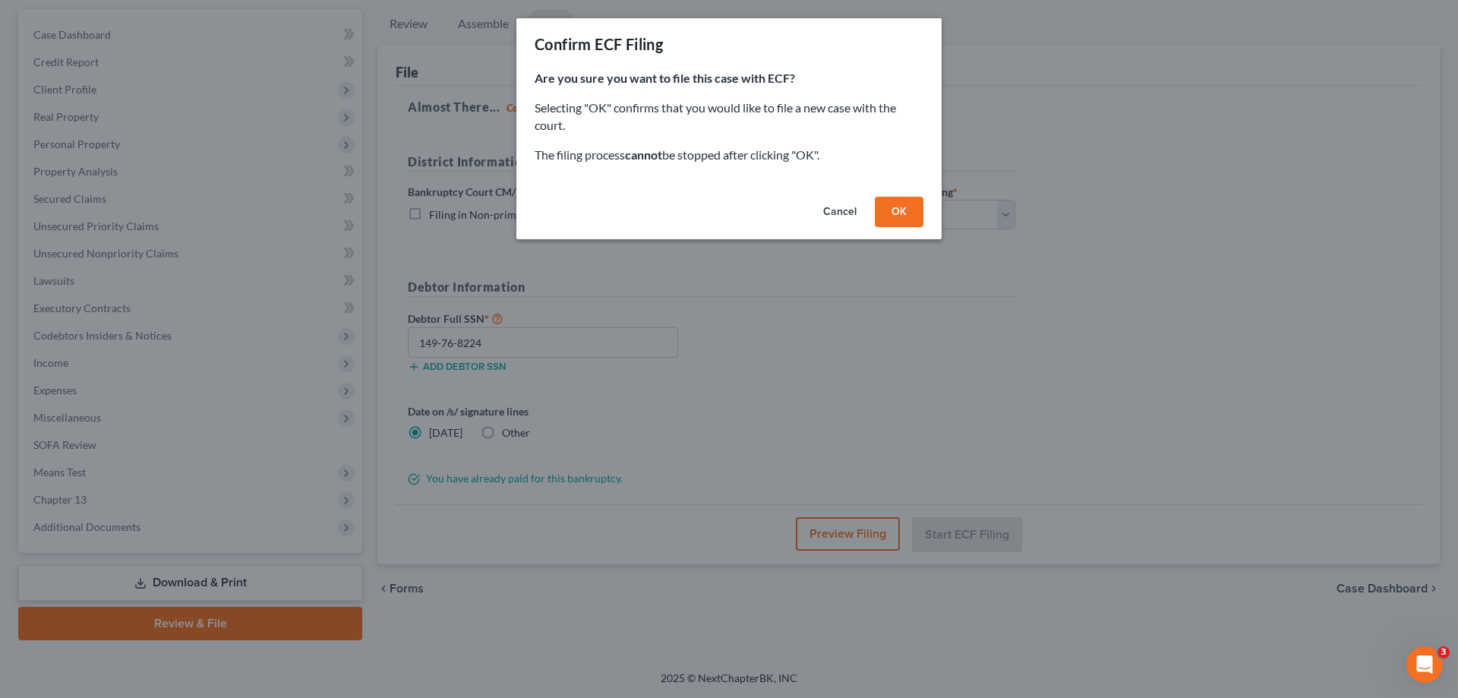
click at [895, 212] on button "OK" at bounding box center [899, 212] width 49 height 30
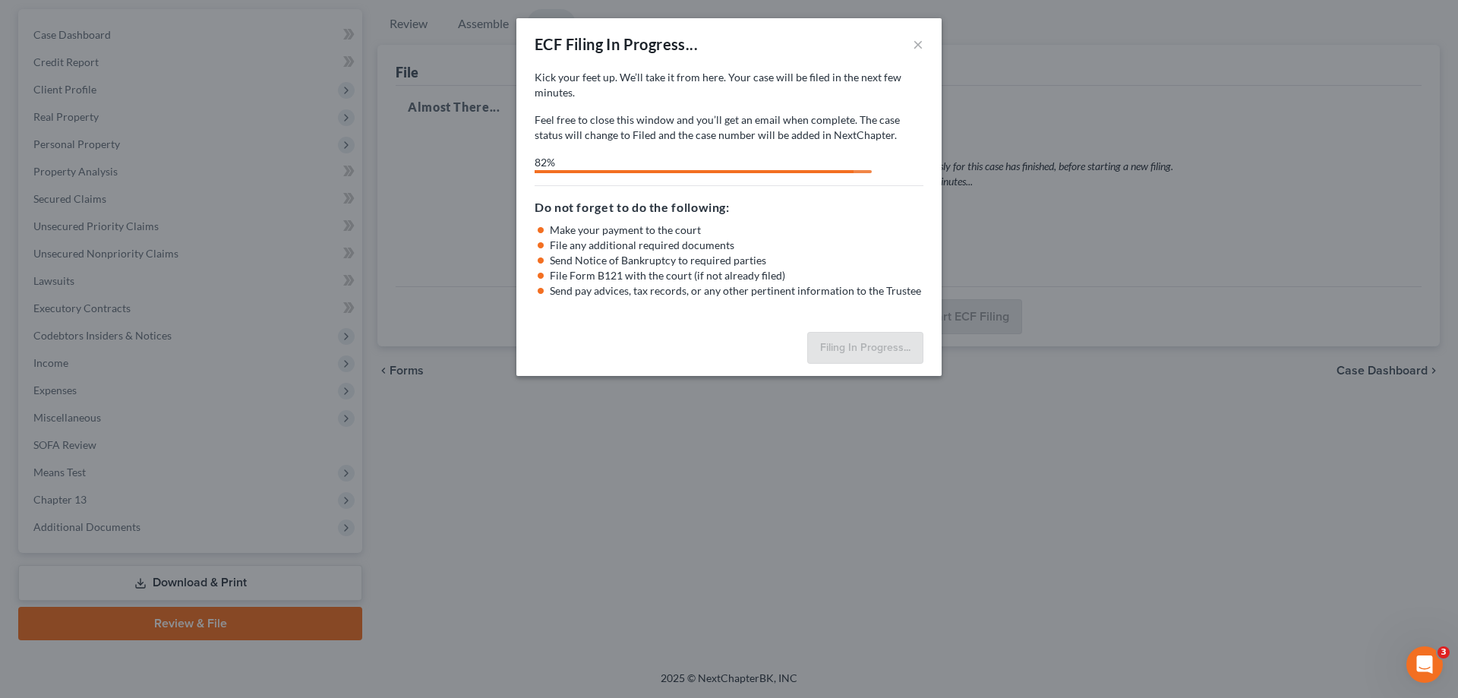
select select "0"
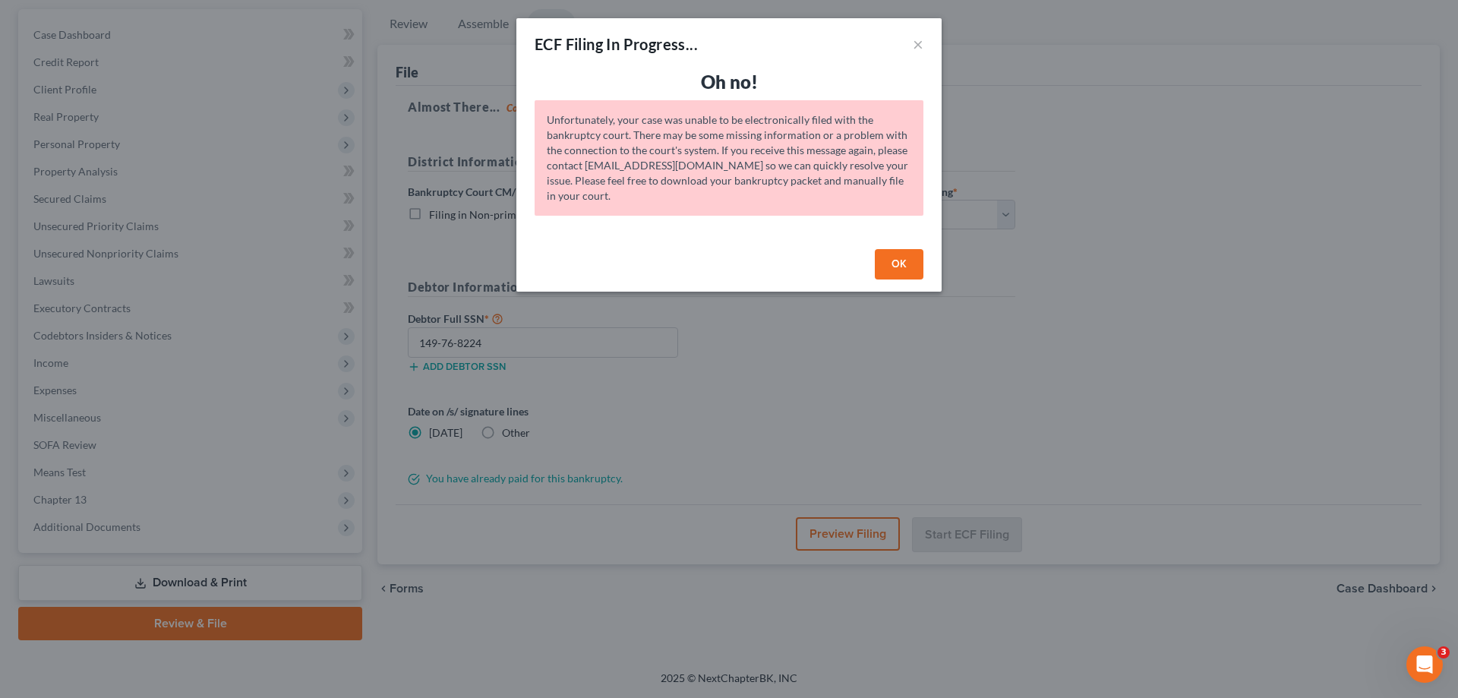
click at [899, 270] on button "OK" at bounding box center [899, 264] width 49 height 30
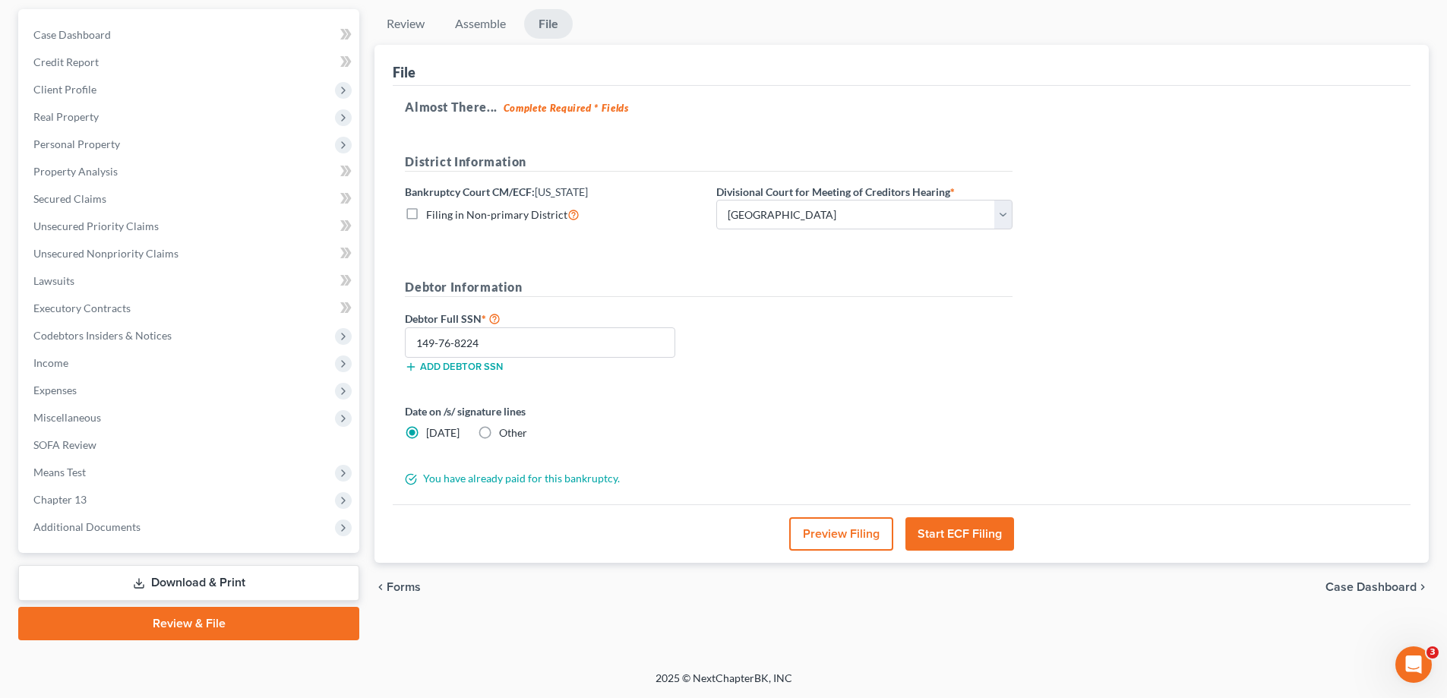
click at [957, 529] on button "Start ECF Filing" at bounding box center [959, 533] width 109 height 33
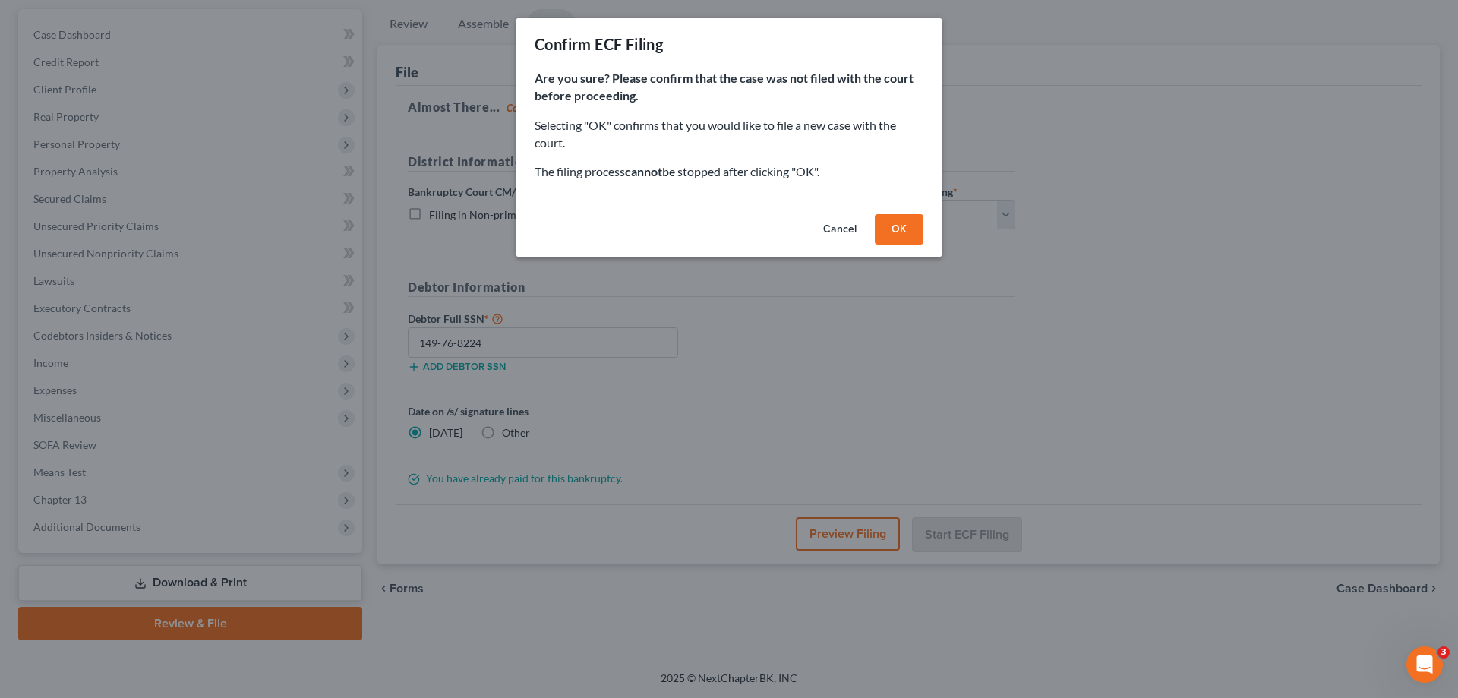
click at [898, 223] on button "OK" at bounding box center [899, 229] width 49 height 30
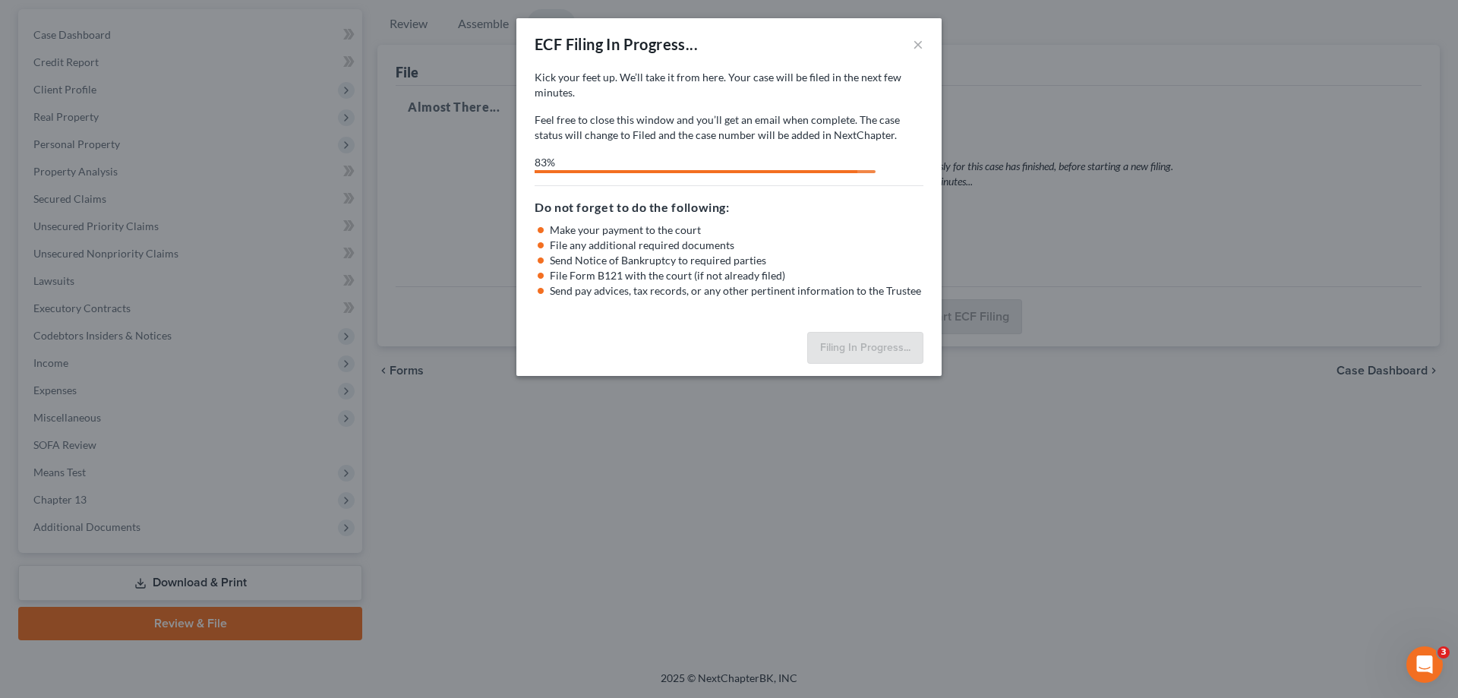
select select "0"
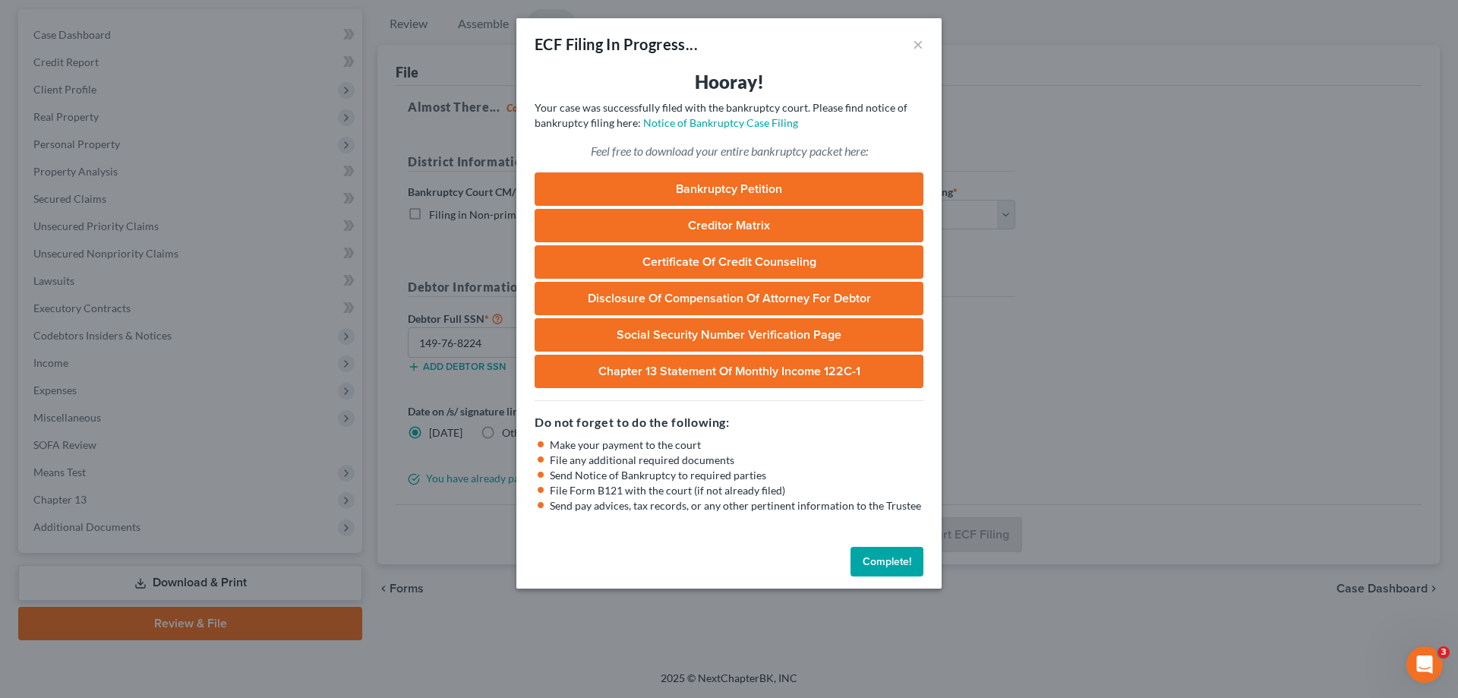
click at [890, 564] on button "Complete!" at bounding box center [887, 562] width 73 height 30
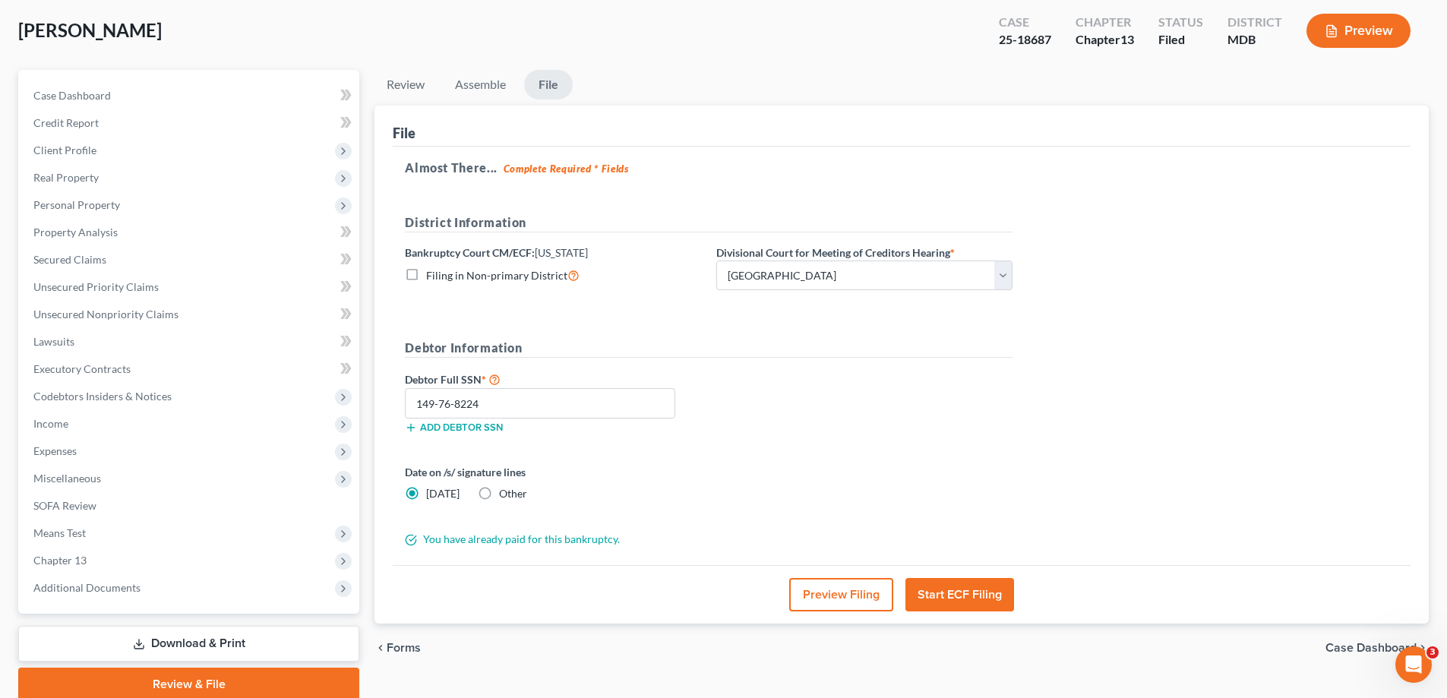
scroll to position [0, 0]
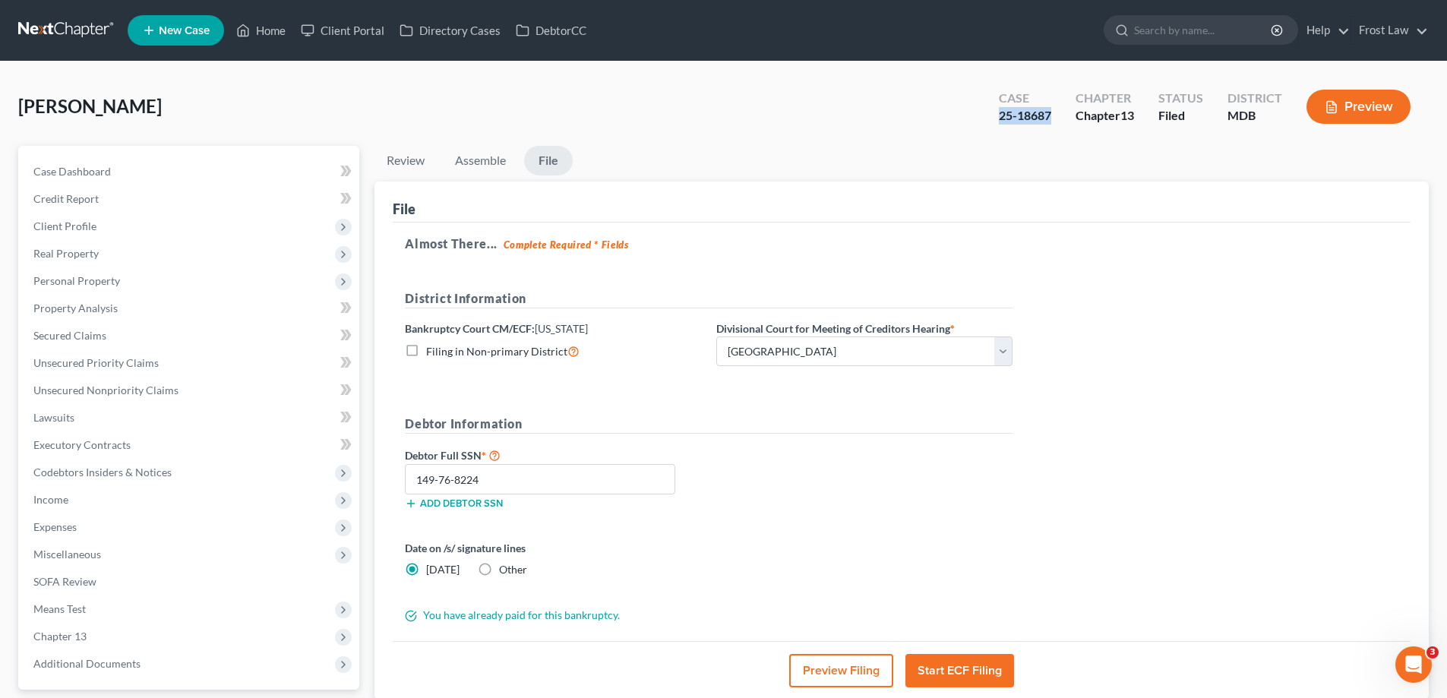
drag, startPoint x: 1054, startPoint y: 109, endPoint x: 989, endPoint y: 110, distance: 64.6
click at [989, 110] on div "Case 25-18687" at bounding box center [1025, 108] width 77 height 45
copy div "25-18687"
click at [257, 24] on link "Home" at bounding box center [261, 30] width 65 height 27
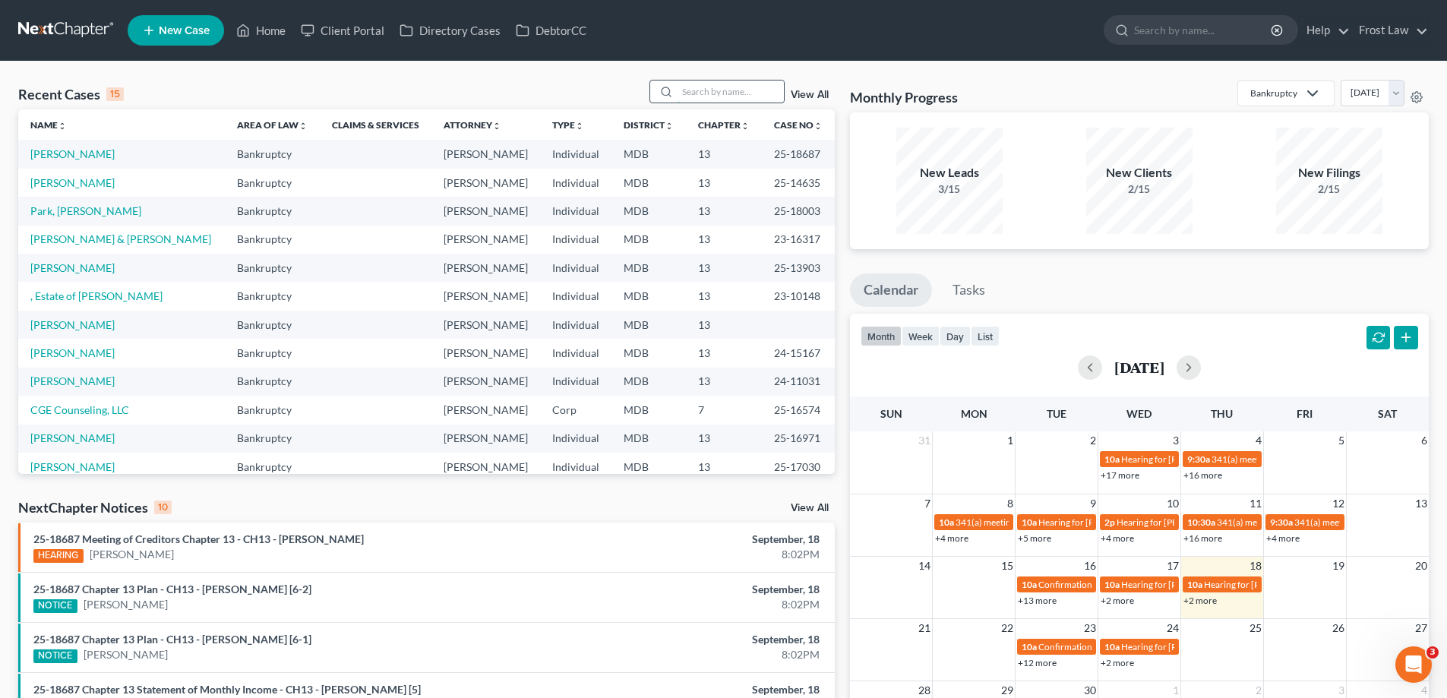
click at [739, 86] on input "search" at bounding box center [731, 92] width 106 height 22
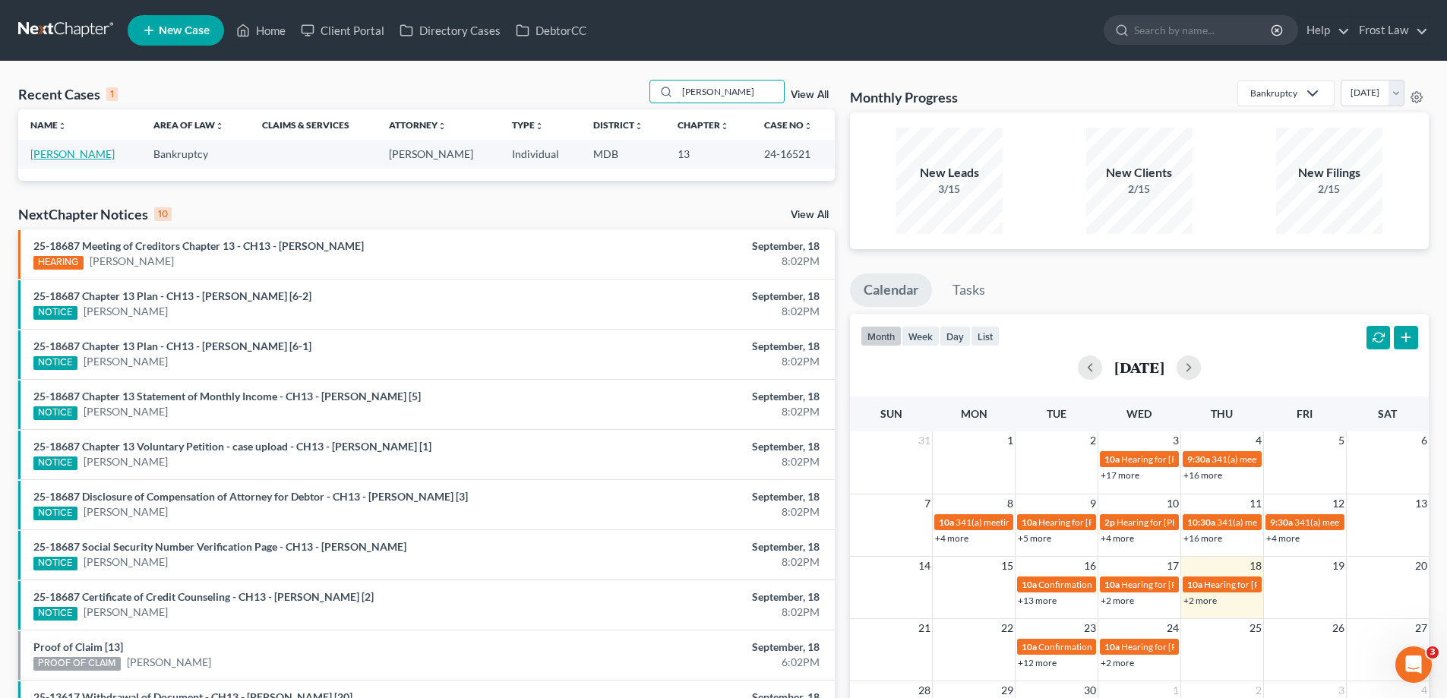
type input "[PERSON_NAME]"
click at [88, 158] on link "[PERSON_NAME]" at bounding box center [72, 153] width 84 height 13
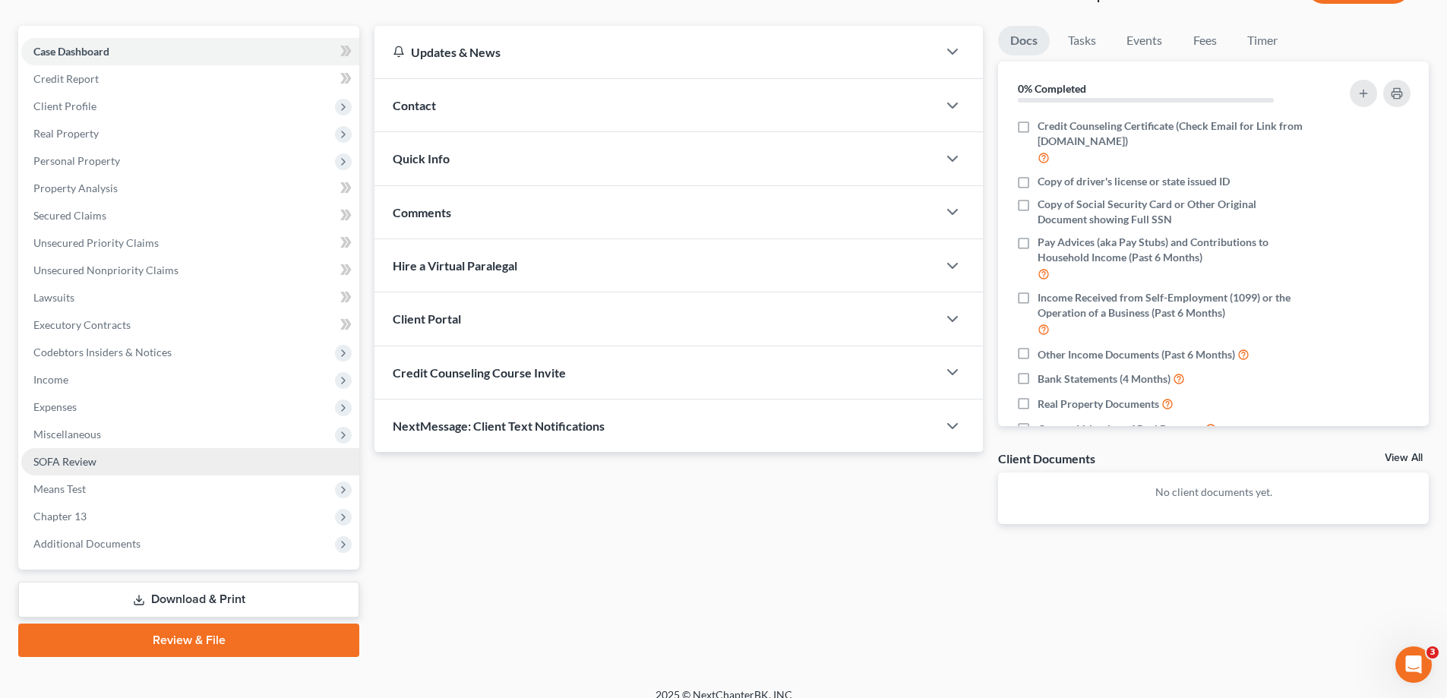
scroll to position [137, 0]
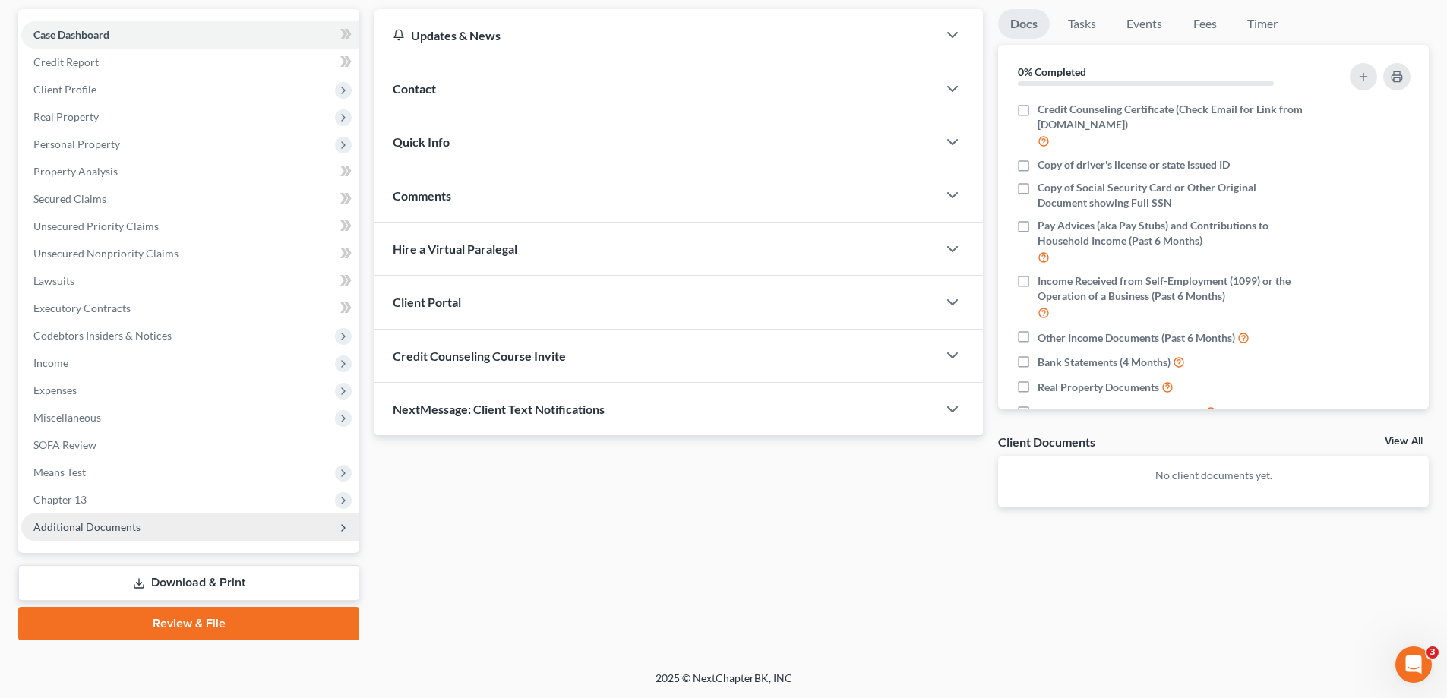
click at [199, 524] on span "Additional Documents" at bounding box center [190, 526] width 338 height 27
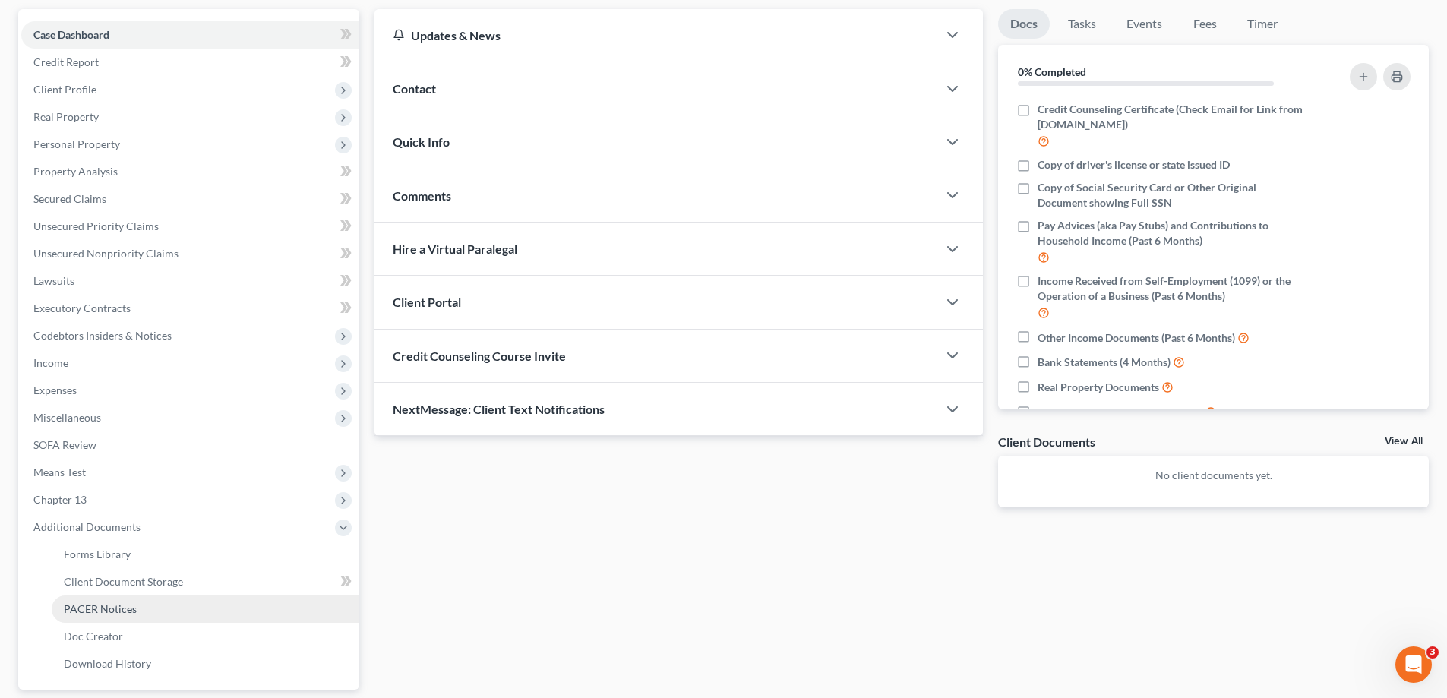
click at [112, 611] on span "PACER Notices" at bounding box center [100, 608] width 73 height 13
